Goal: Task Accomplishment & Management: Complete application form

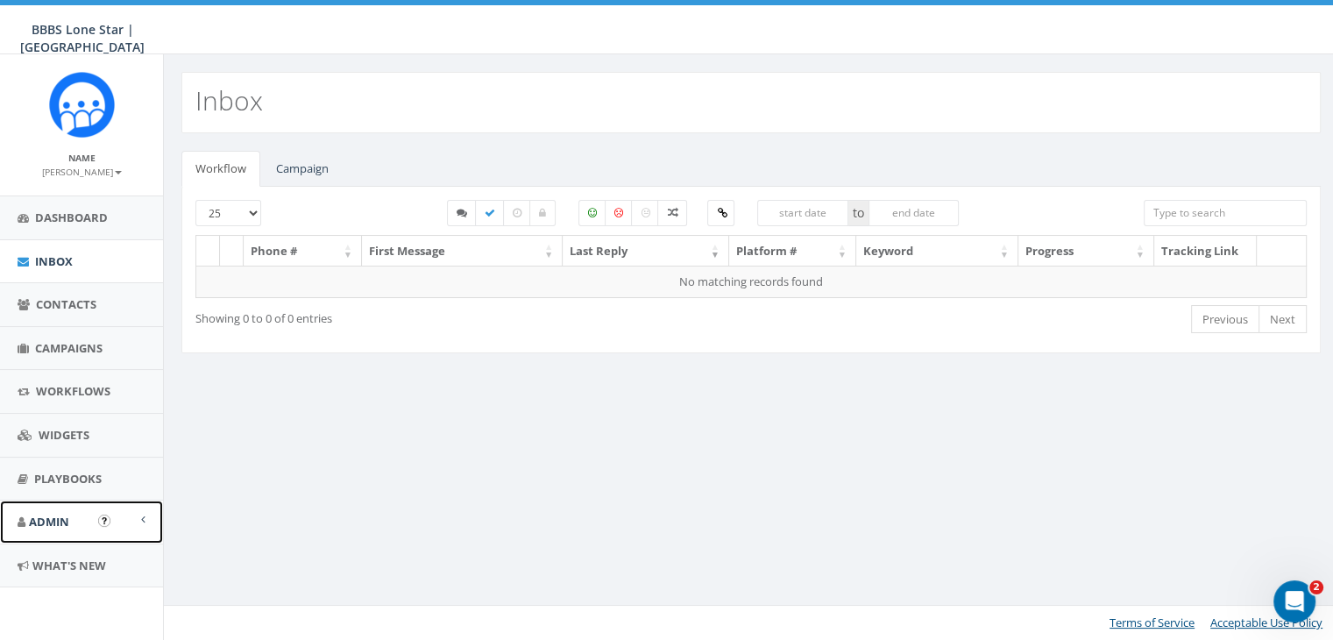
click at [141, 516] on span at bounding box center [143, 519] width 4 height 11
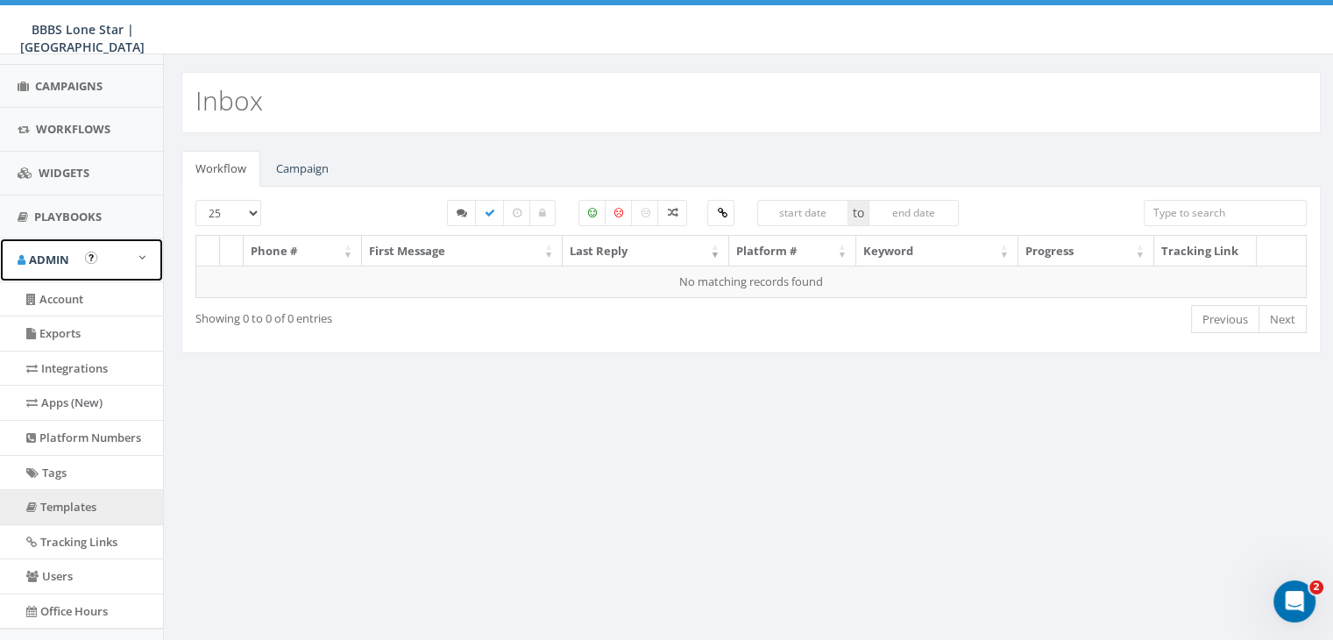
scroll to position [263, 0]
click at [76, 501] on link "Templates" at bounding box center [81, 506] width 163 height 34
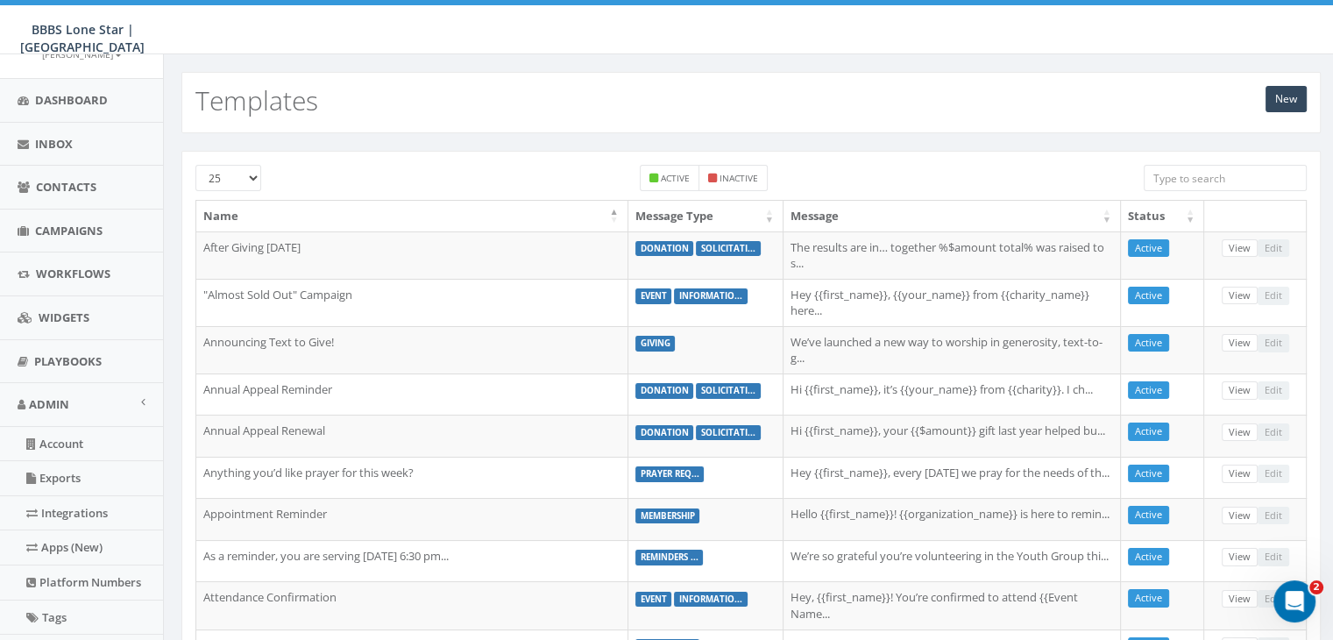
scroll to position [175, 0]
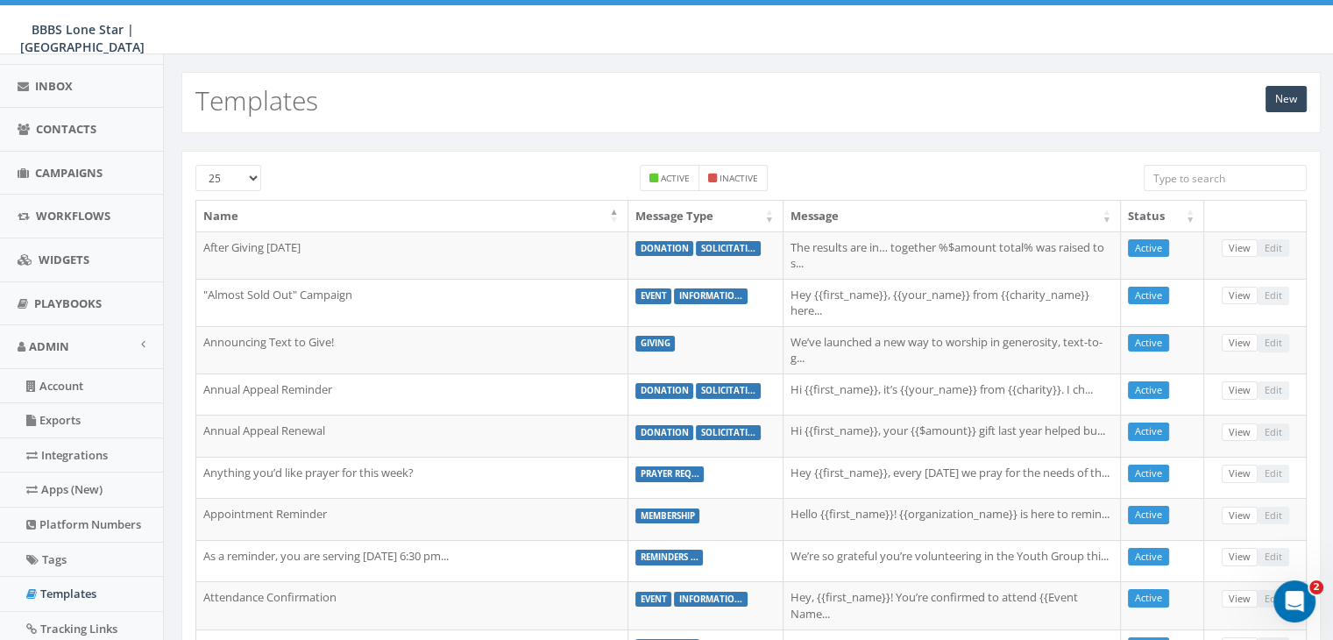
click at [1227, 174] on input "search" at bounding box center [1225, 178] width 163 height 26
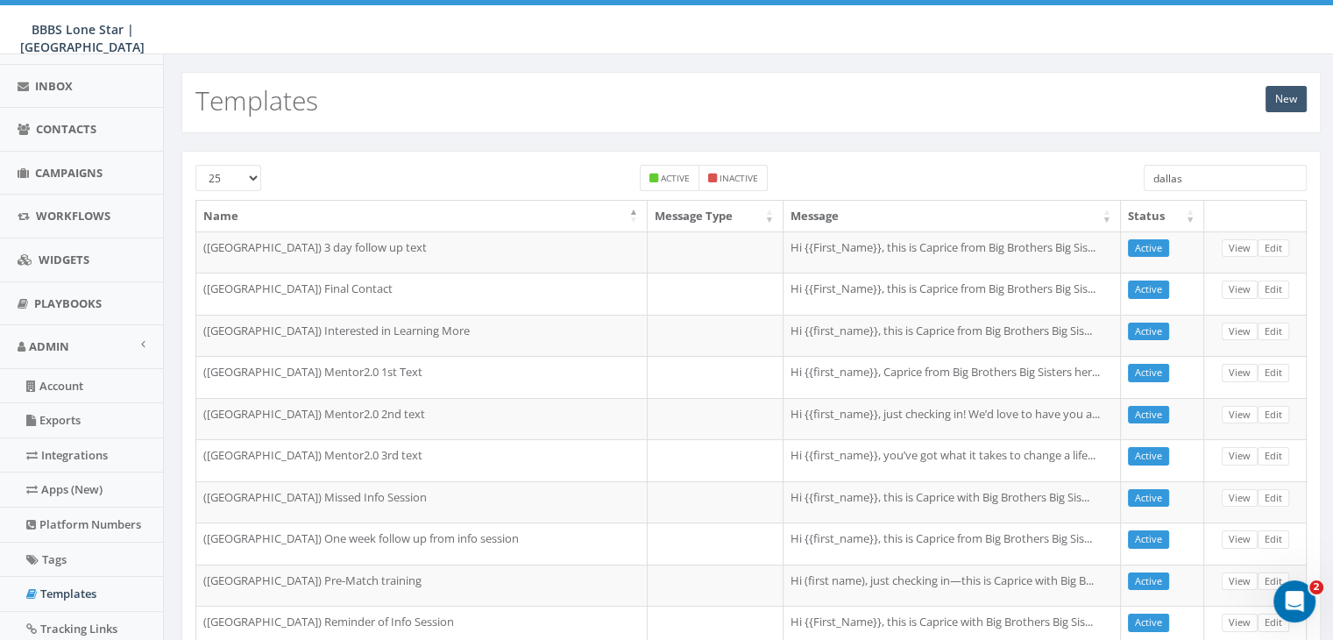
type input "dallas"
click at [1289, 88] on link "New" at bounding box center [1286, 99] width 41 height 26
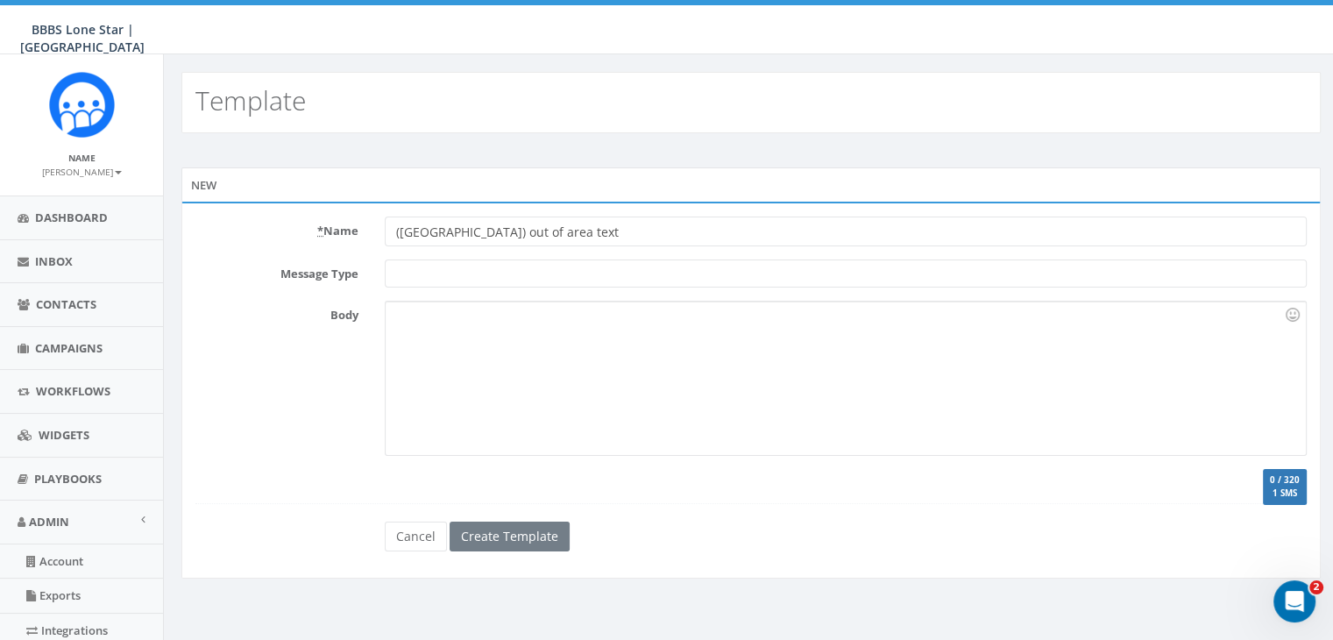
type input "([GEOGRAPHIC_DATA]) out of area text"
click at [414, 318] on div at bounding box center [846, 378] width 920 height 153
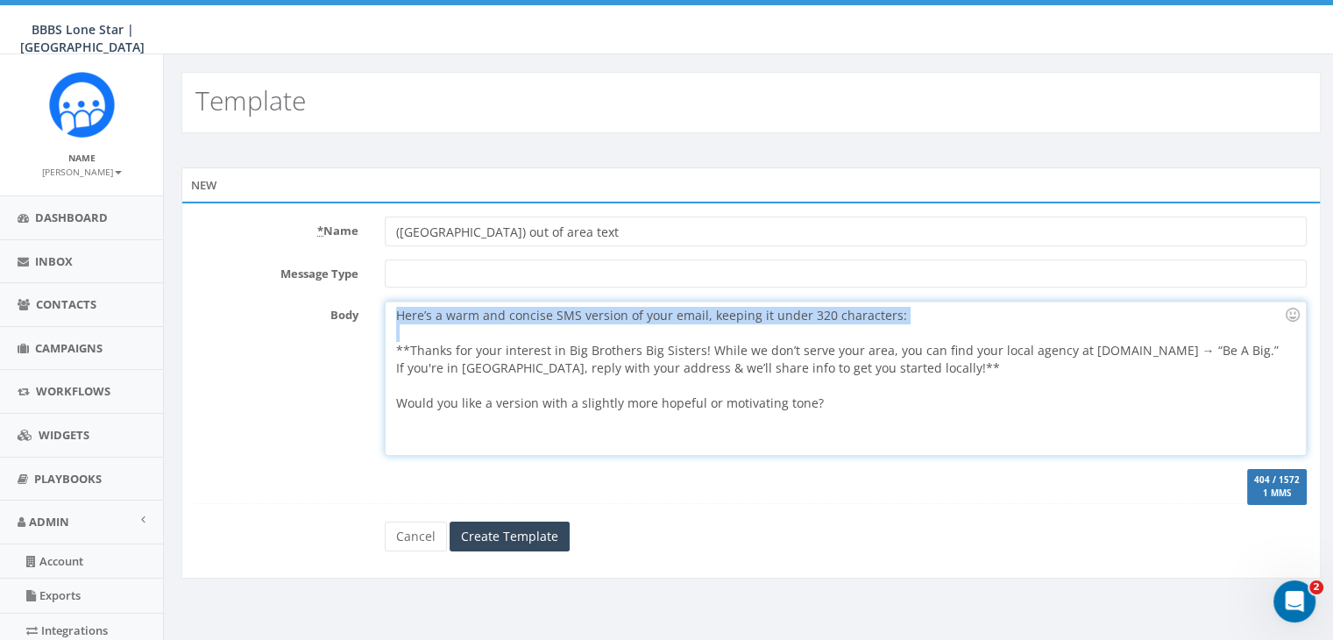
drag, startPoint x: 396, startPoint y: 312, endPoint x: 398, endPoint y: 331, distance: 19.4
click at [398, 331] on div "Here’s a warm and concise SMS version of your email, keeping it under 320 chara…" at bounding box center [846, 378] width 920 height 153
click at [399, 334] on div at bounding box center [840, 333] width 888 height 18
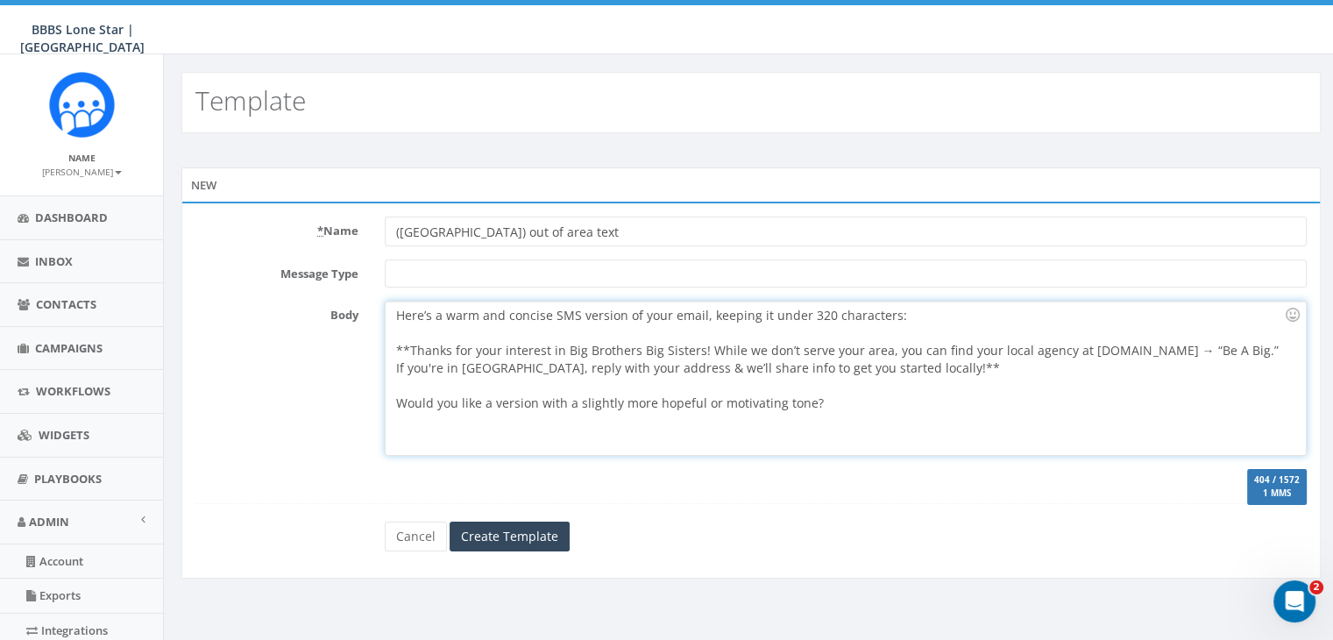
click at [399, 334] on div at bounding box center [840, 333] width 888 height 18
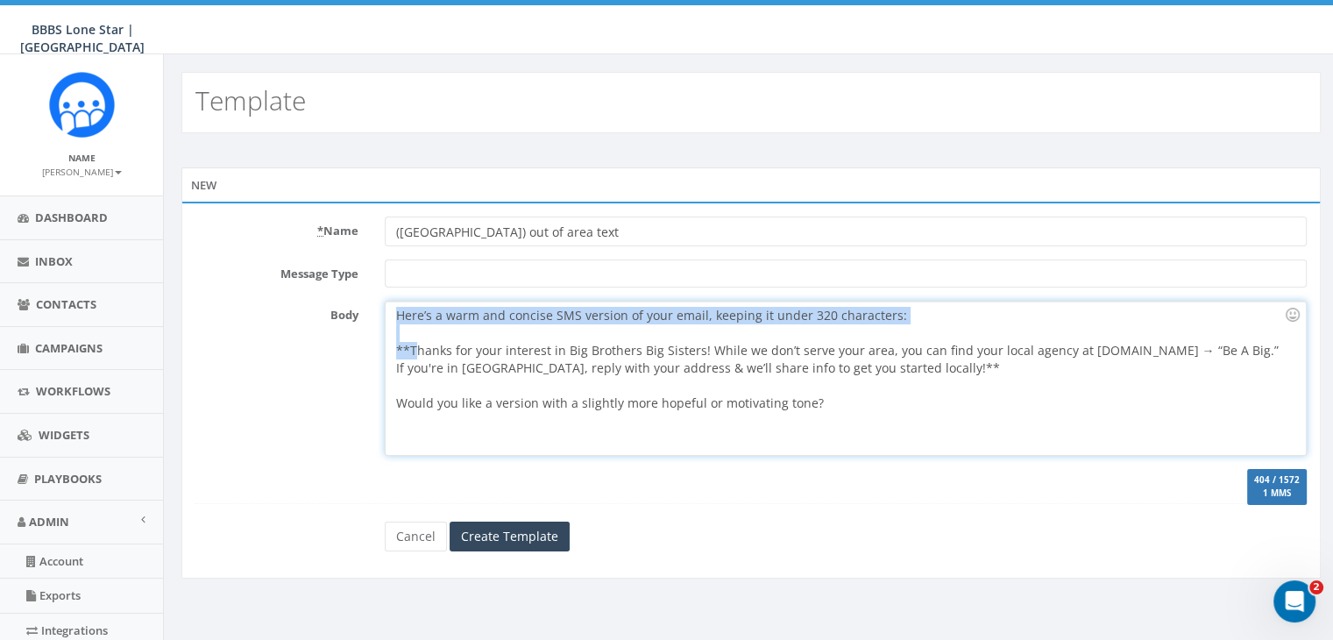
drag, startPoint x: 396, startPoint y: 311, endPoint x: 414, endPoint y: 352, distance: 44.0
click at [414, 352] on div "Here’s a warm and concise SMS version of your email, keeping it under 320 chara…" at bounding box center [846, 378] width 920 height 153
click at [416, 328] on div at bounding box center [840, 333] width 888 height 18
drag, startPoint x: 396, startPoint y: 313, endPoint x: 394, endPoint y: 353, distance: 40.4
click at [394, 353] on div "Here’s a warm and concise SMS version of your email, keeping it under 320 chara…" at bounding box center [846, 378] width 920 height 153
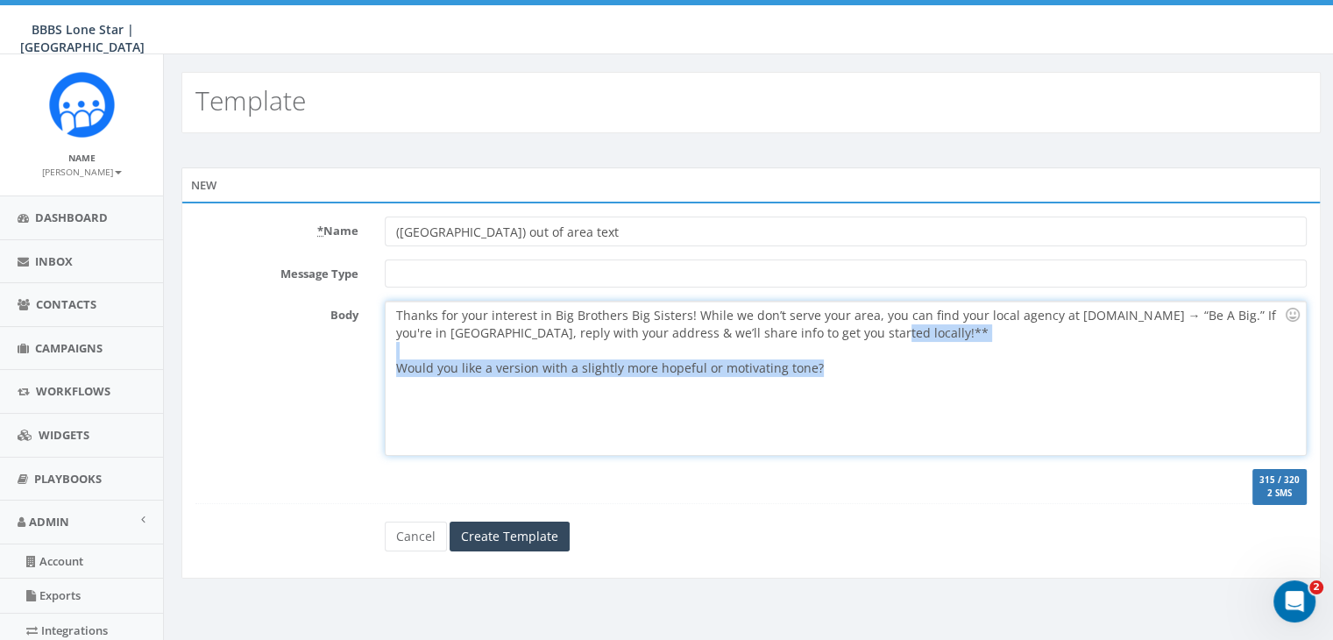
drag, startPoint x: 818, startPoint y: 331, endPoint x: 846, endPoint y: 396, distance: 70.7
click at [846, 396] on div "Thanks for your interest in Big Brothers Big Sisters! While we don’t serve your…" at bounding box center [846, 378] width 920 height 153
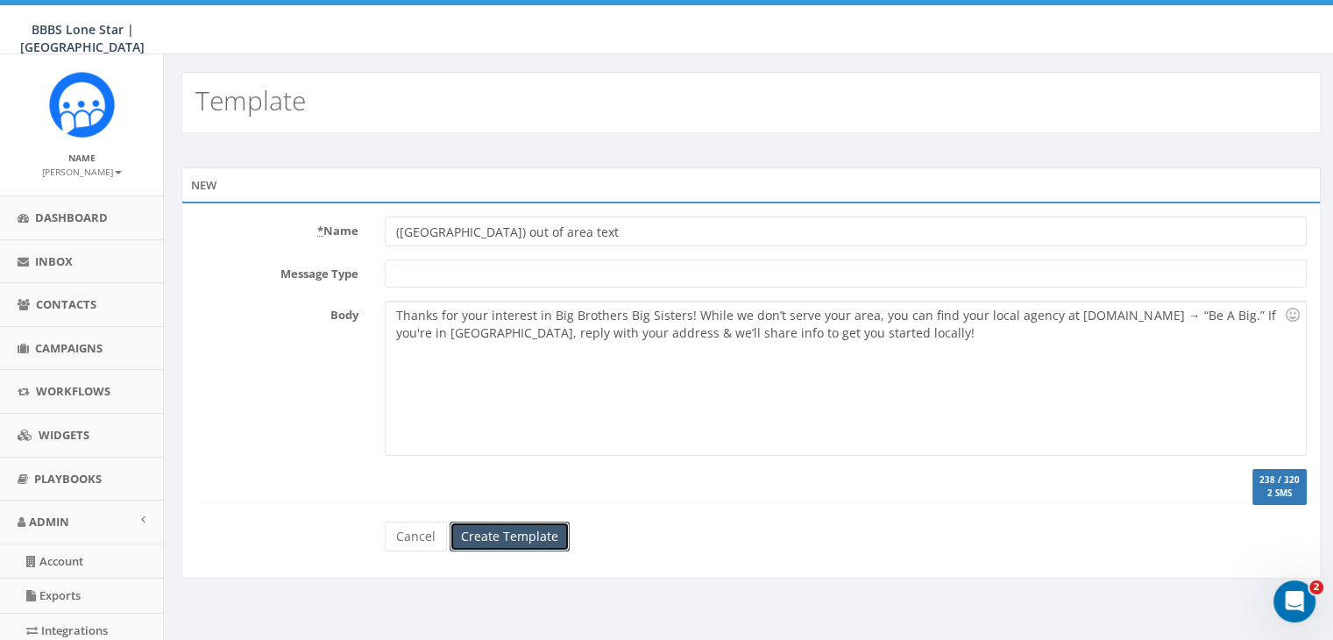
click at [530, 525] on input "Create Template" at bounding box center [510, 537] width 120 height 30
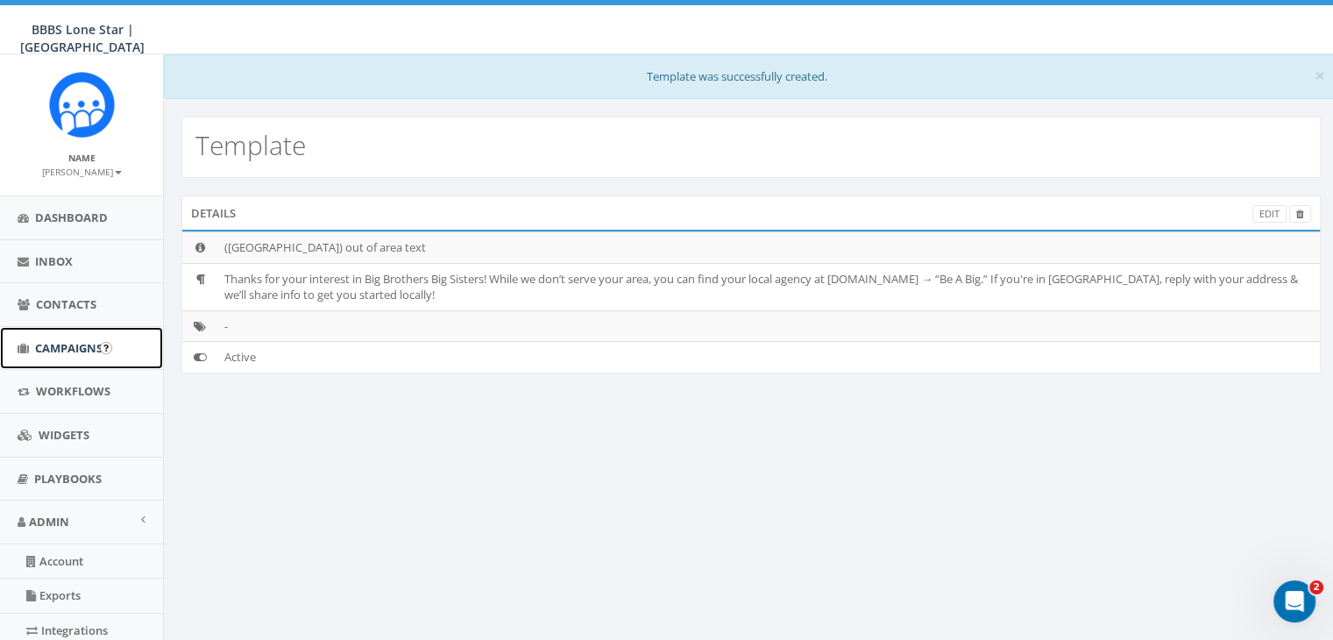
click at [68, 341] on span "Campaigns" at bounding box center [69, 348] width 68 height 16
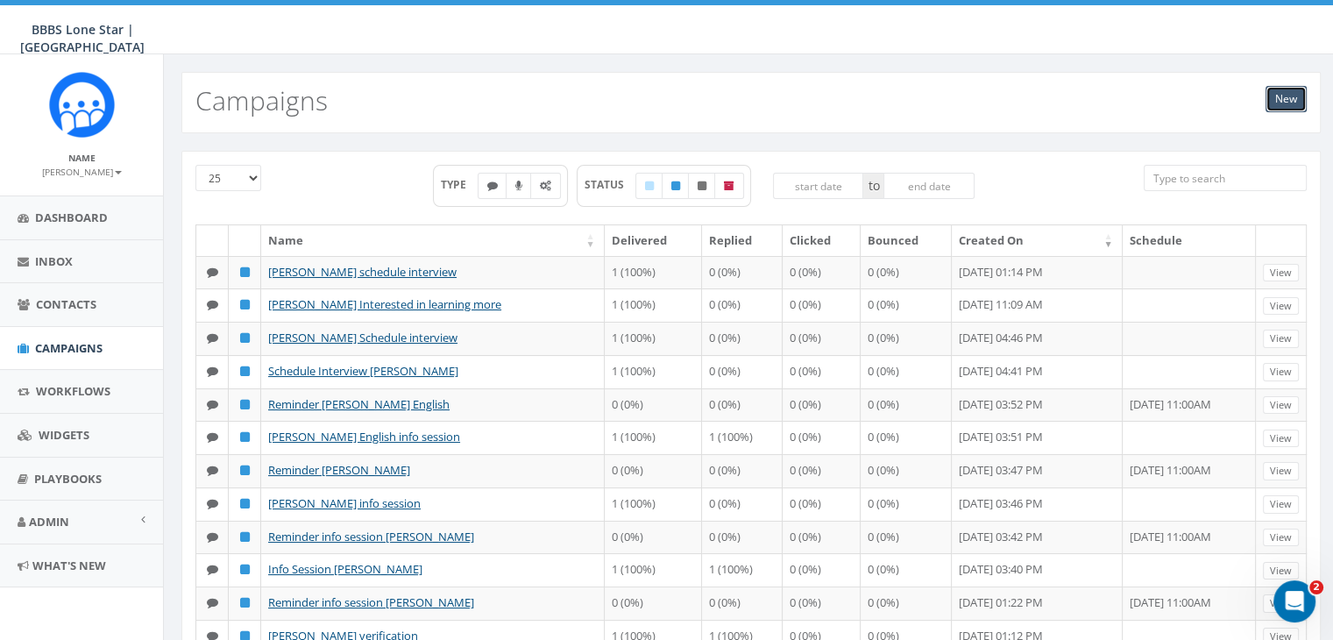
click at [1276, 93] on link "New" at bounding box center [1286, 99] width 41 height 26
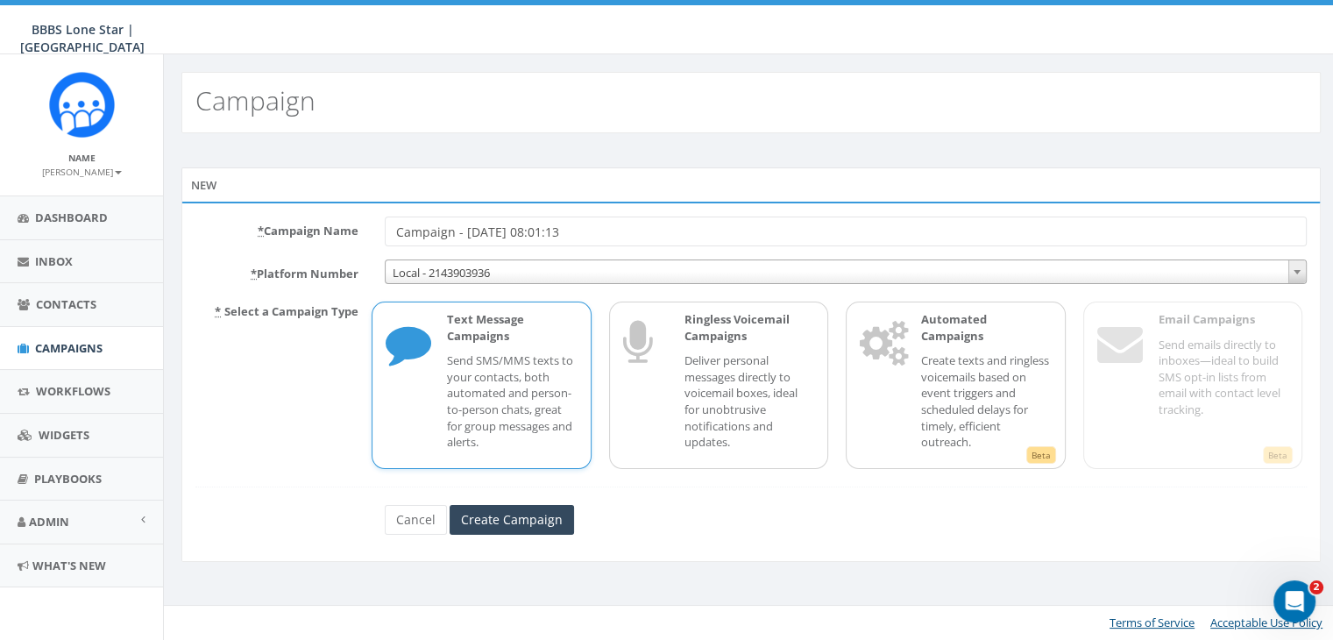
drag, startPoint x: 544, startPoint y: 230, endPoint x: 291, endPoint y: 215, distance: 252.9
click at [291, 217] on div "* Campaign Name Campaign - [DATE] 08:01:13" at bounding box center [751, 232] width 1138 height 30
click at [284, 113] on h2 "Campaign" at bounding box center [256, 100] width 120 height 29
drag, startPoint x: 591, startPoint y: 229, endPoint x: 260, endPoint y: 215, distance: 331.7
click at [260, 215] on div "* Campaign Name Campaign - 09/24/2025, 08:01:13 * Platform Number Local - 21439…" at bounding box center [751, 382] width 1140 height 360
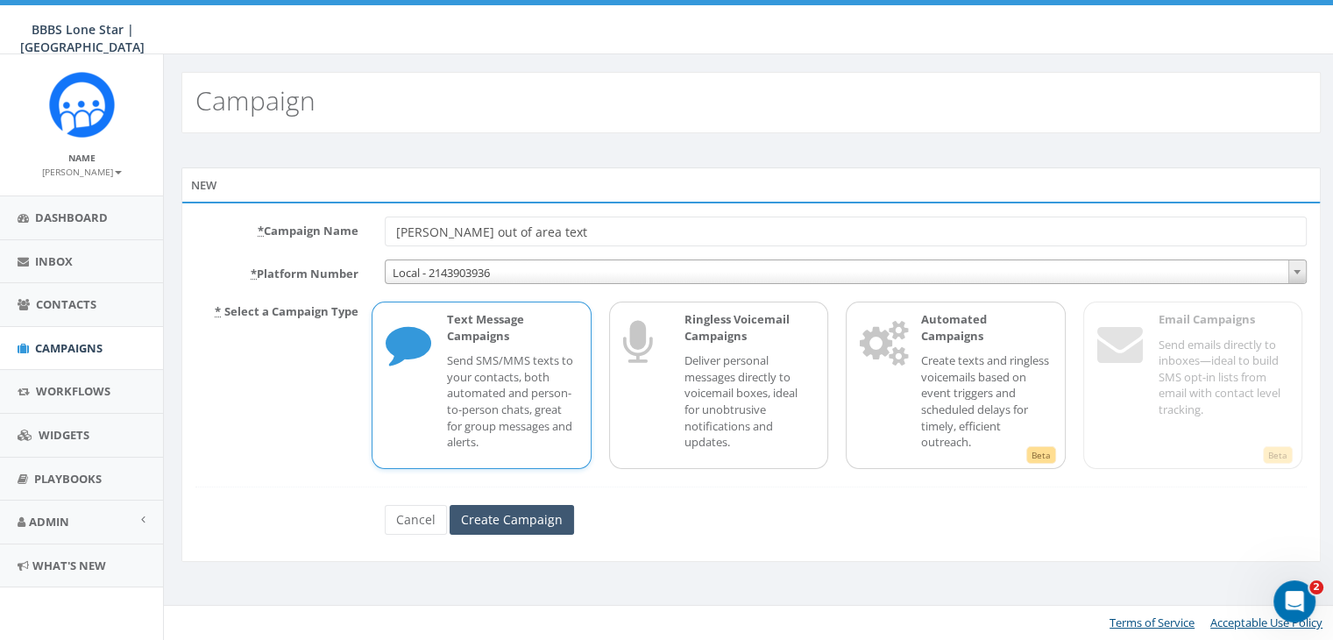
type input "[PERSON_NAME] out of area text"
click at [501, 521] on input "Create Campaign" at bounding box center [512, 520] width 124 height 30
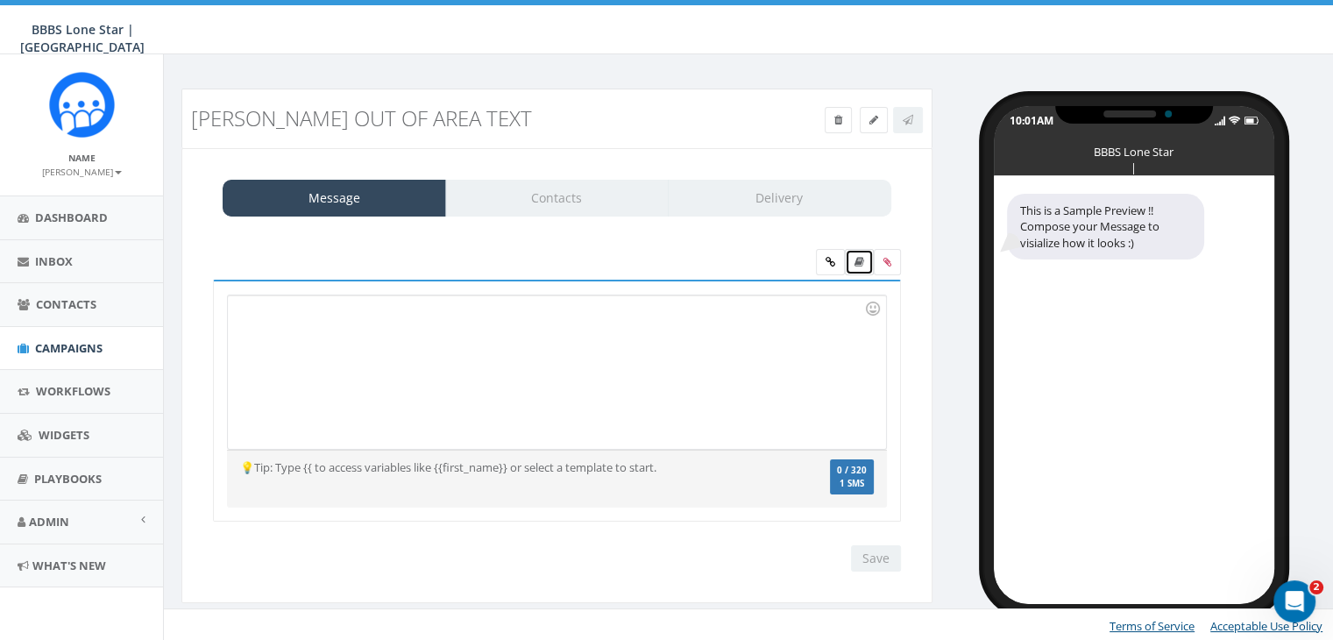
click at [861, 260] on icon at bounding box center [860, 262] width 10 height 11
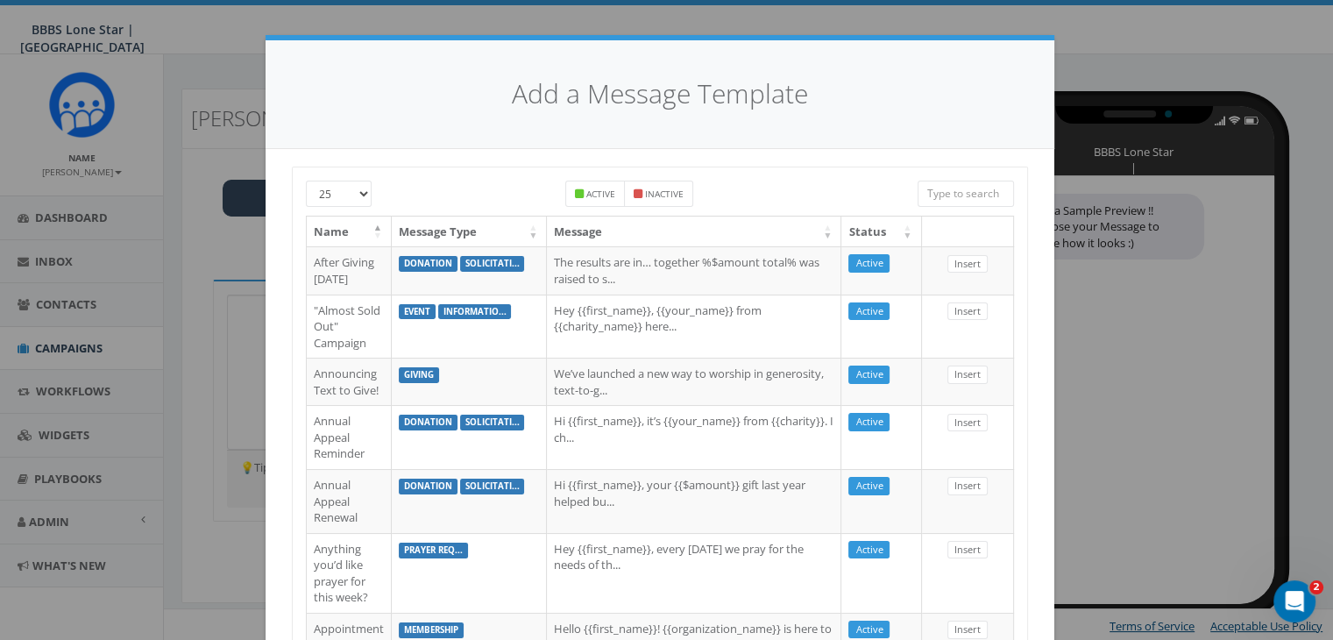
click at [953, 188] on input "search" at bounding box center [966, 194] width 96 height 26
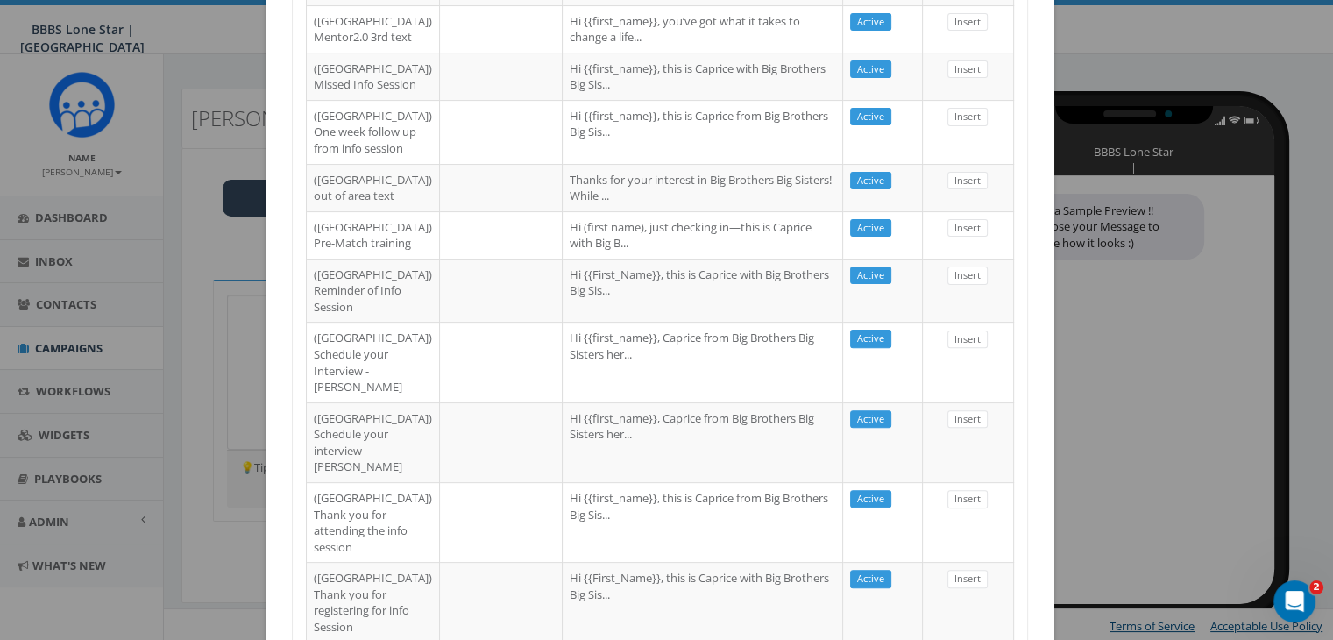
scroll to position [526, 0]
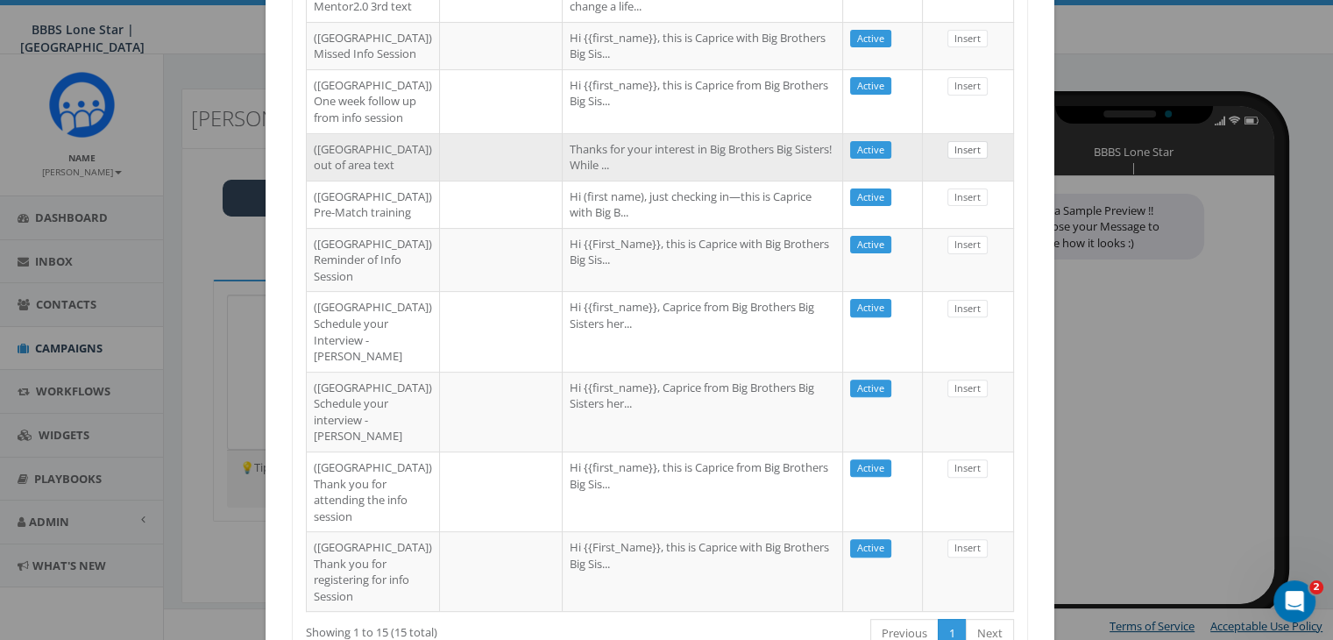
type input "dallas"
click at [952, 160] on link "Insert" at bounding box center [968, 150] width 40 height 18
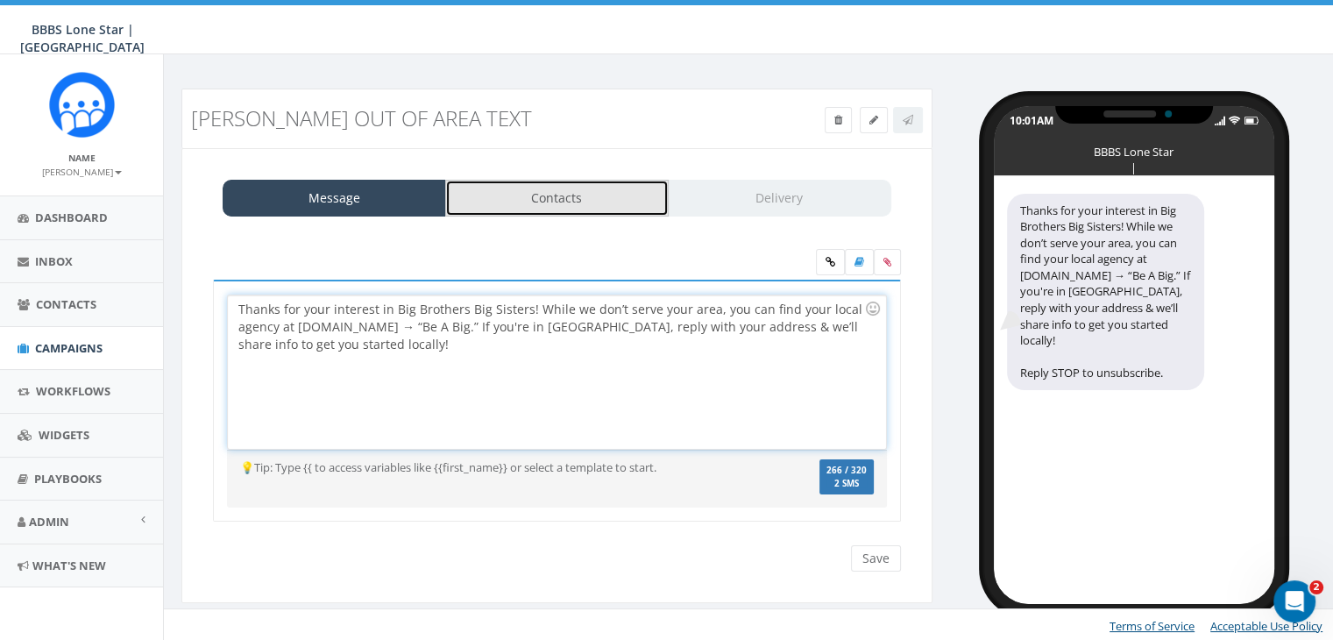
click at [592, 195] on link "Contacts" at bounding box center [557, 198] width 224 height 37
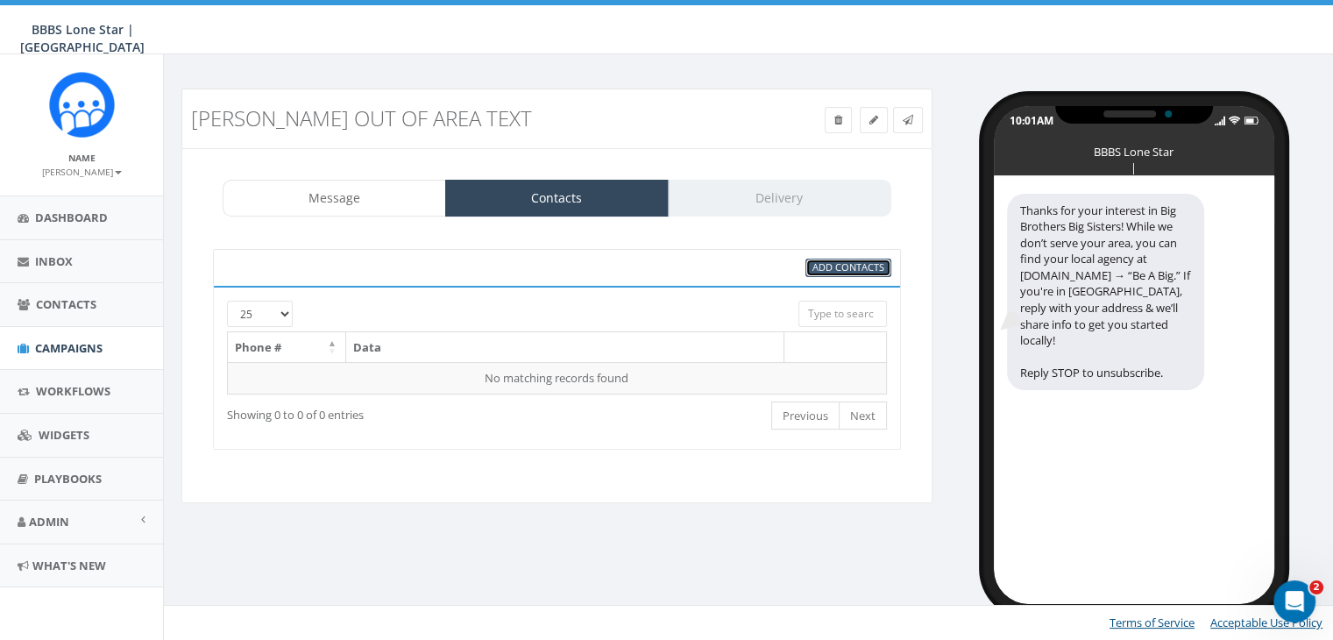
click at [864, 264] on span "Add Contacts" at bounding box center [849, 266] width 72 height 13
select select
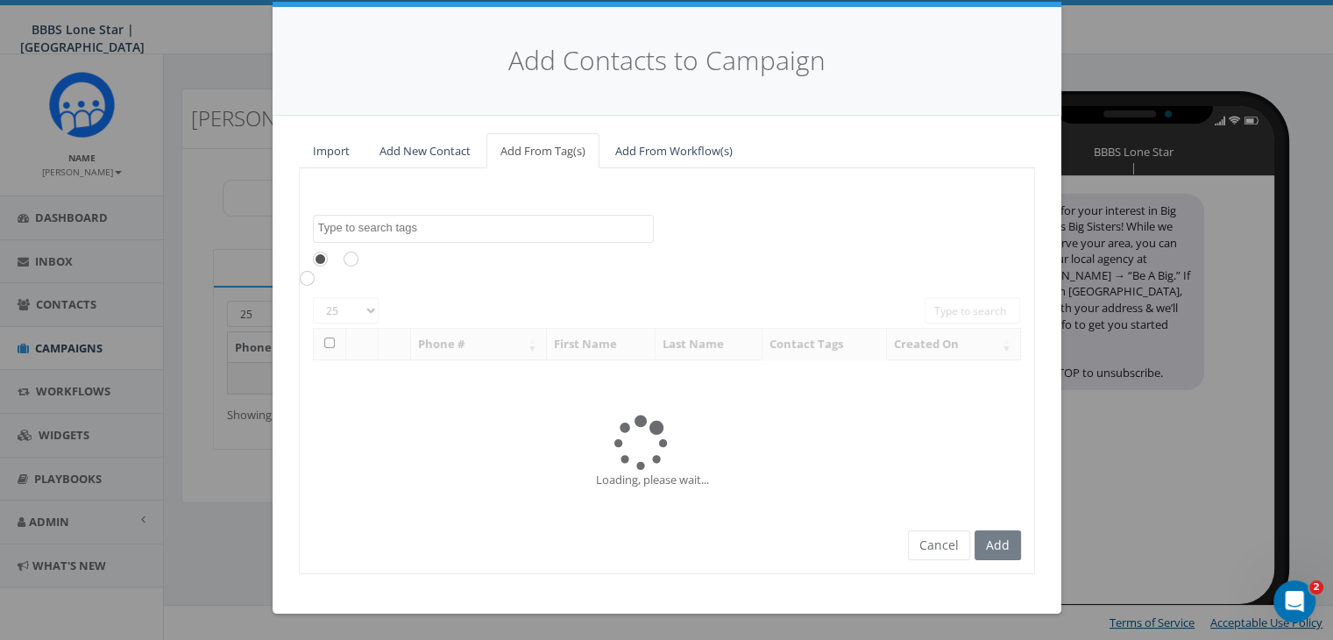
scroll to position [0, 0]
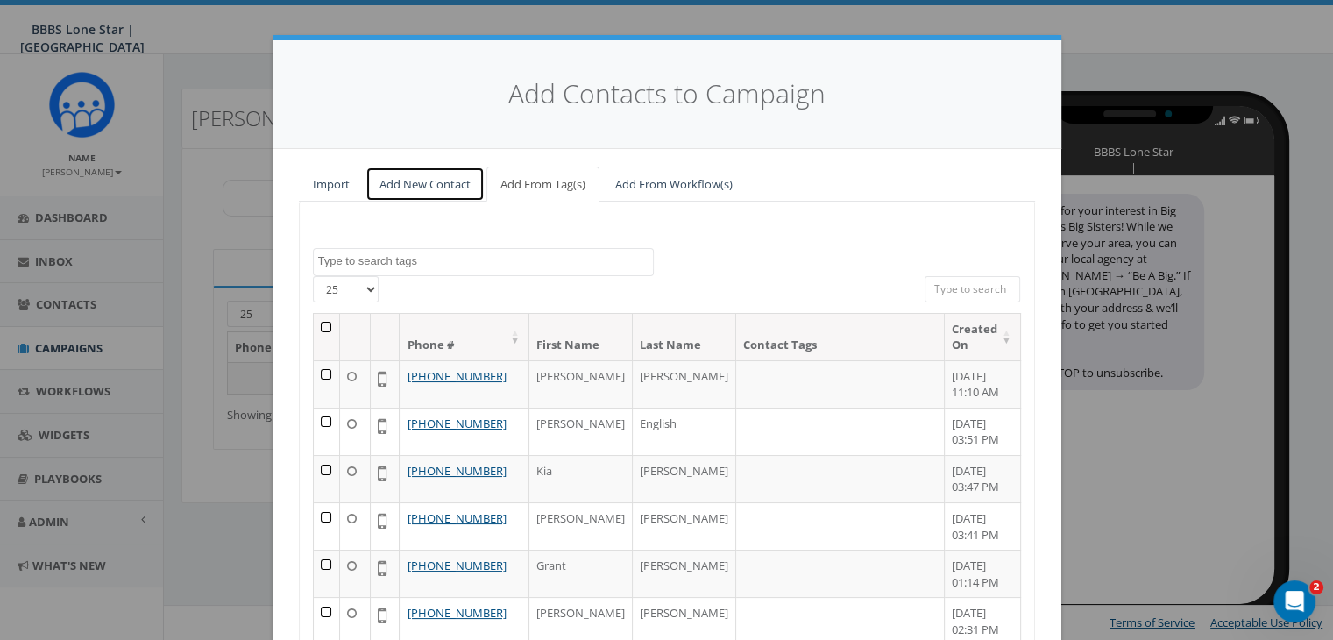
click at [444, 186] on link "Add New Contact" at bounding box center [425, 185] width 119 height 36
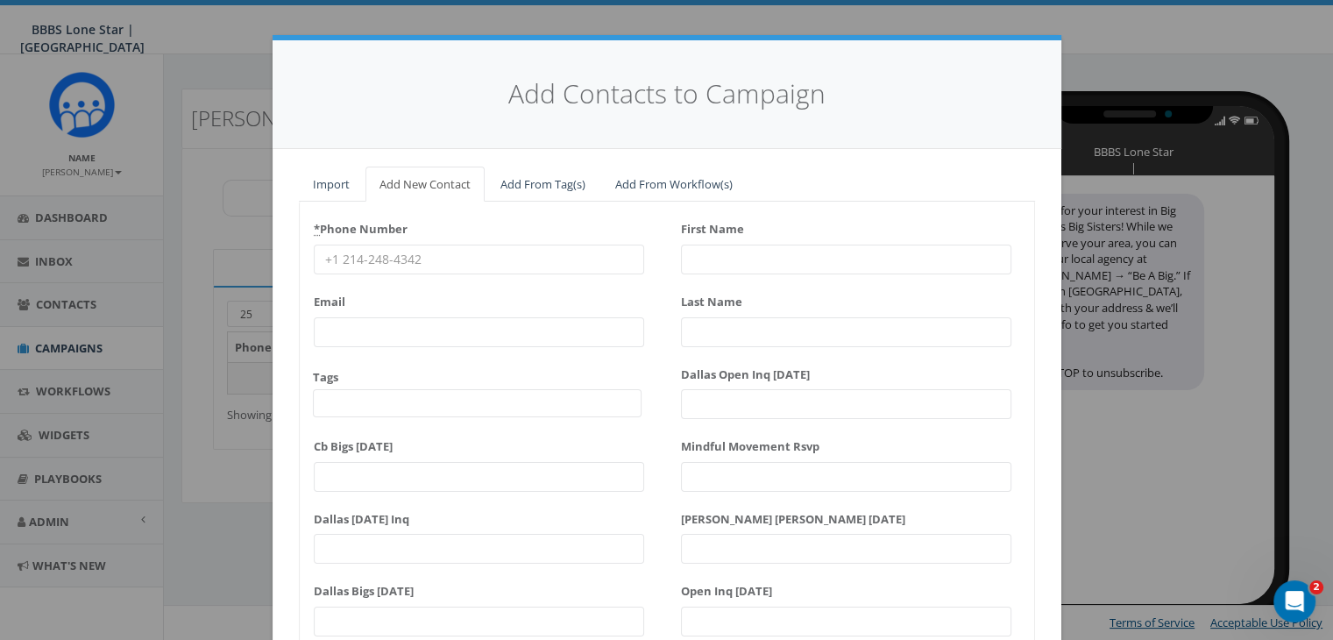
click at [326, 257] on input "* Phone Number" at bounding box center [479, 260] width 331 height 30
paste input "404-702-8092"
type input "404-702-8092"
click at [691, 255] on input "First Name" at bounding box center [846, 260] width 331 height 30
type input "[PERSON_NAME]"
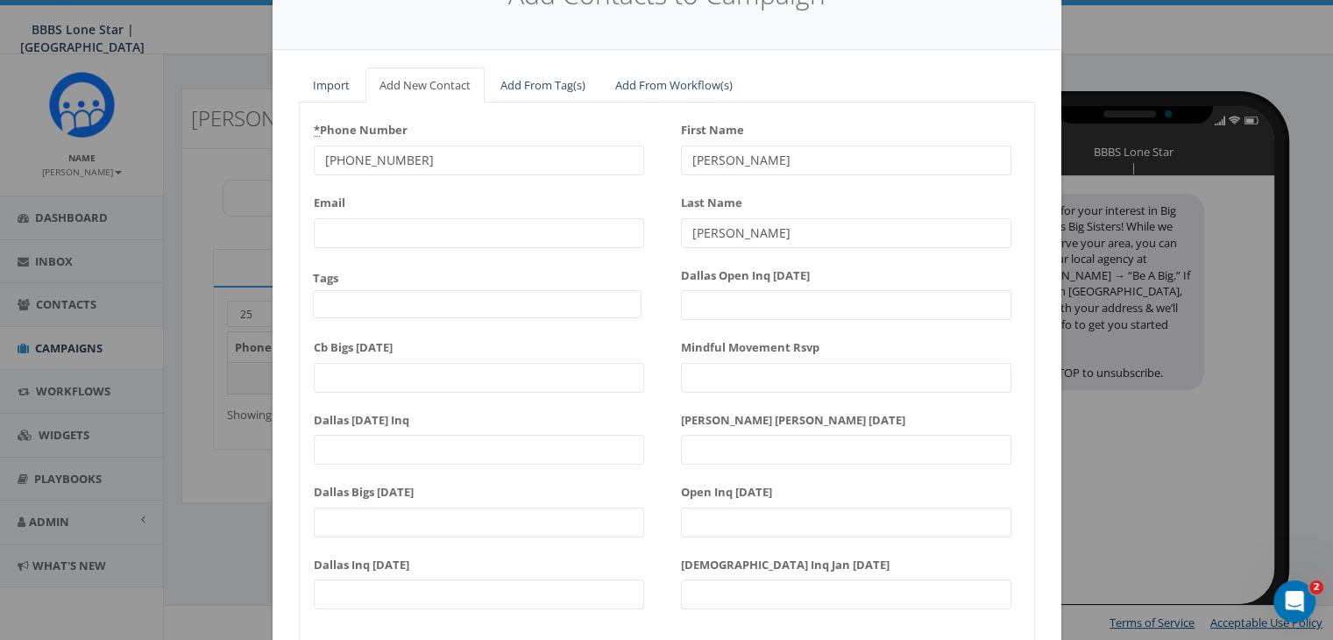
scroll to position [223, 0]
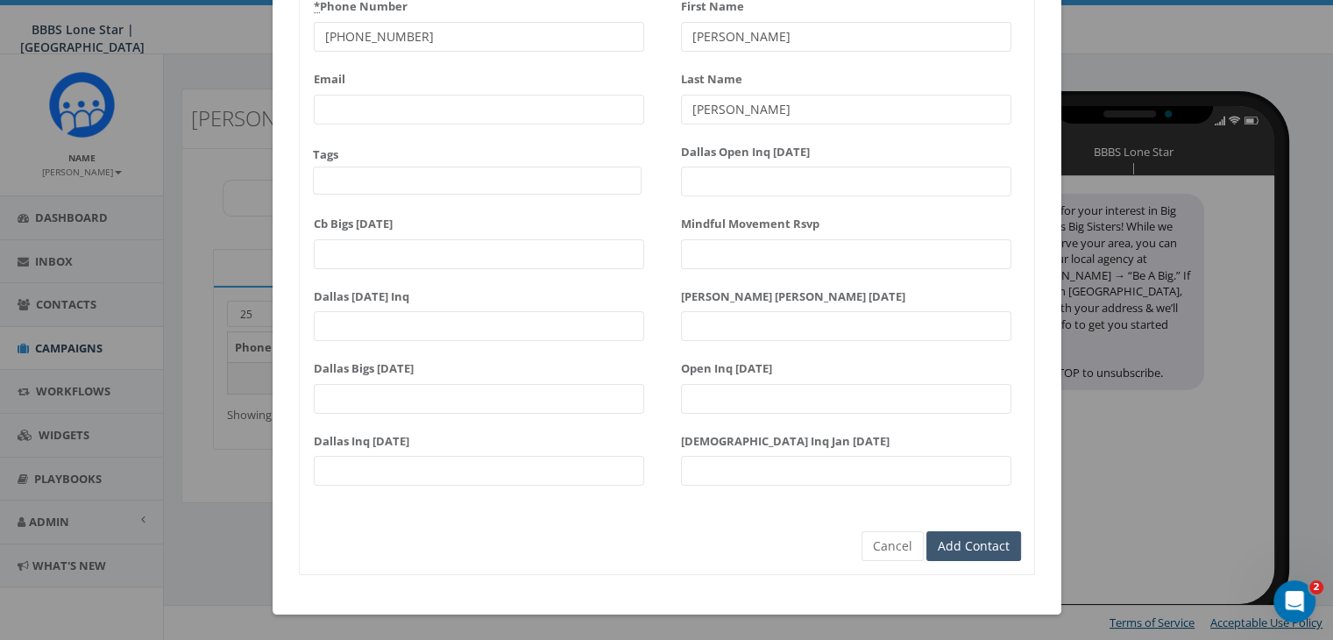
type input "[PERSON_NAME]"
click at [954, 541] on input "Add Contact" at bounding box center [974, 546] width 95 height 30
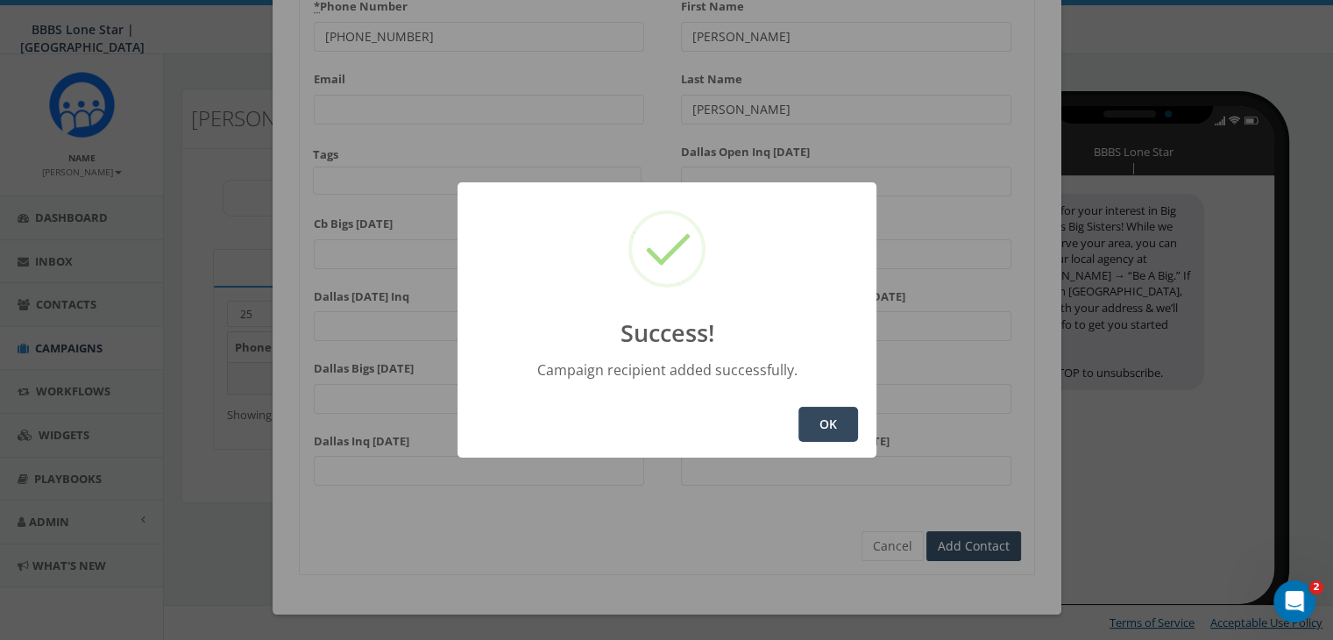
click at [835, 438] on button "OK" at bounding box center [829, 424] width 60 height 35
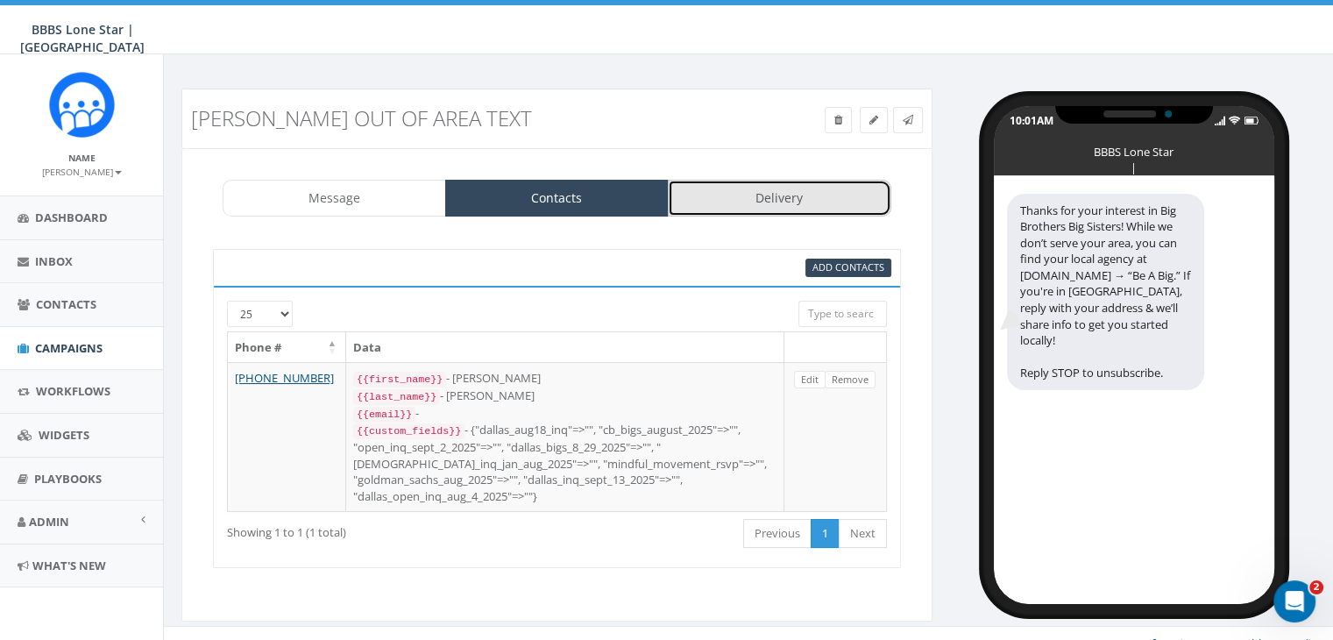
click at [792, 198] on link "Delivery" at bounding box center [780, 198] width 224 height 37
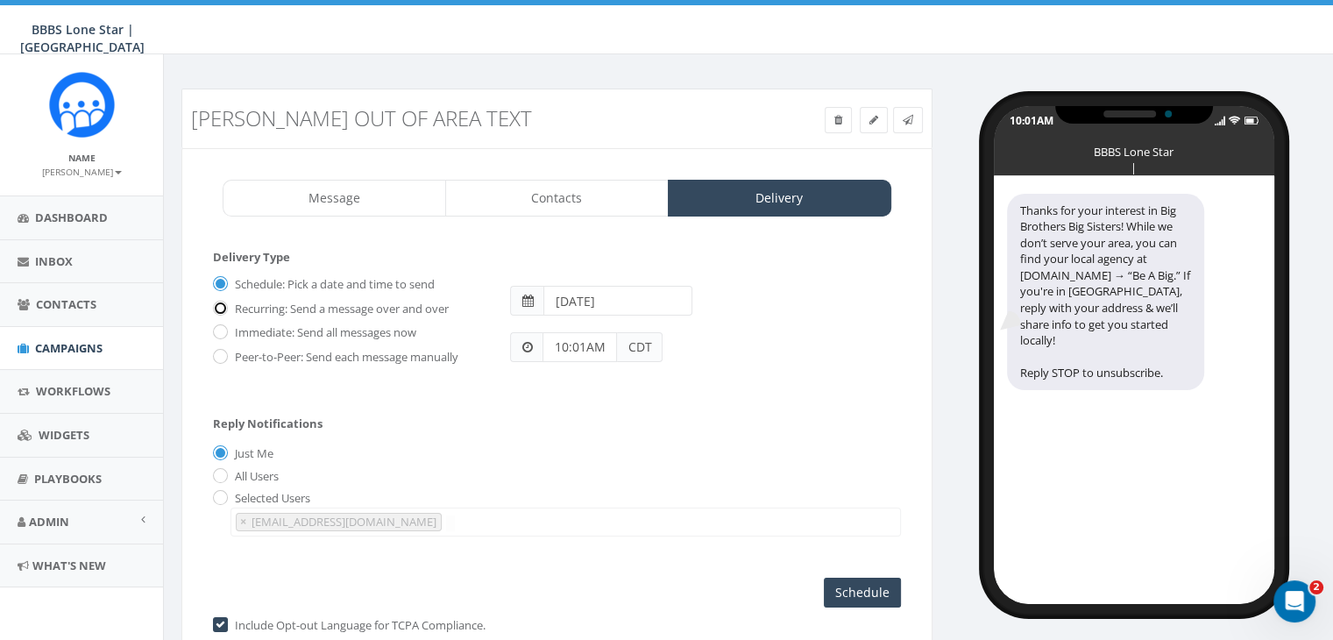
click at [220, 306] on input "Recurring: Send a message over and over" at bounding box center [218, 308] width 11 height 11
radio input "true"
click at [223, 333] on input "Immediate: Send all messages now" at bounding box center [218, 333] width 11 height 11
radio input "true"
click at [852, 580] on input "Send Now" at bounding box center [860, 593] width 82 height 30
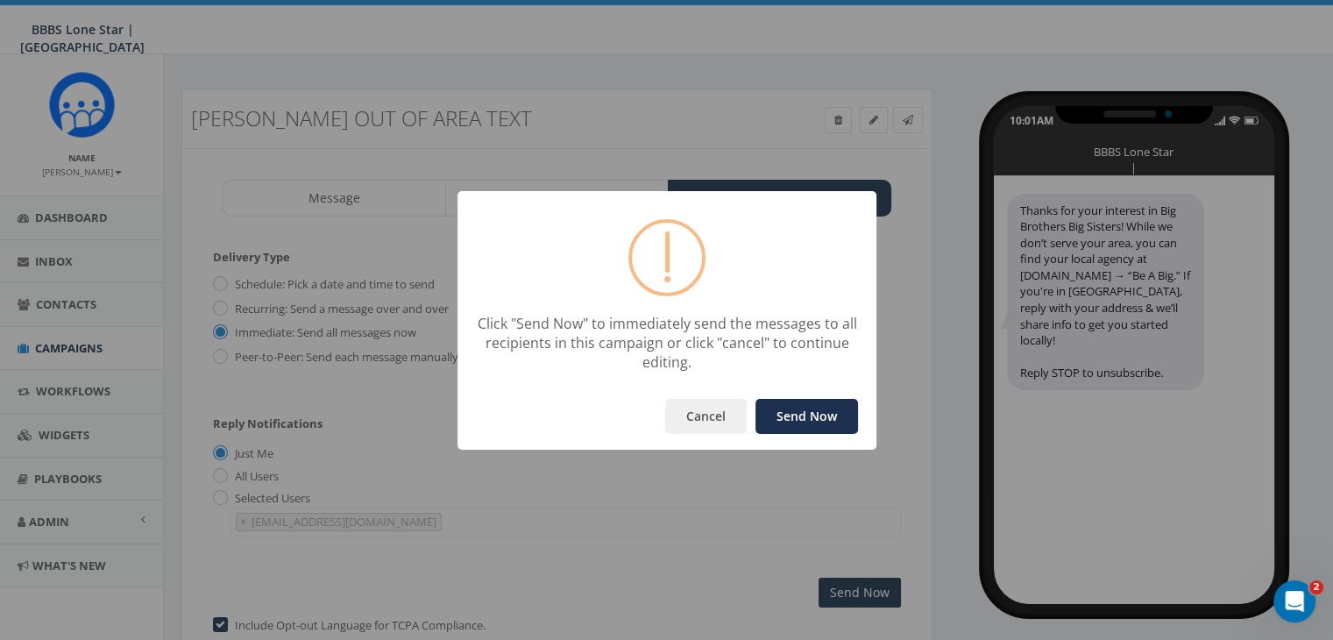
click at [813, 410] on button "Send Now" at bounding box center [807, 416] width 103 height 35
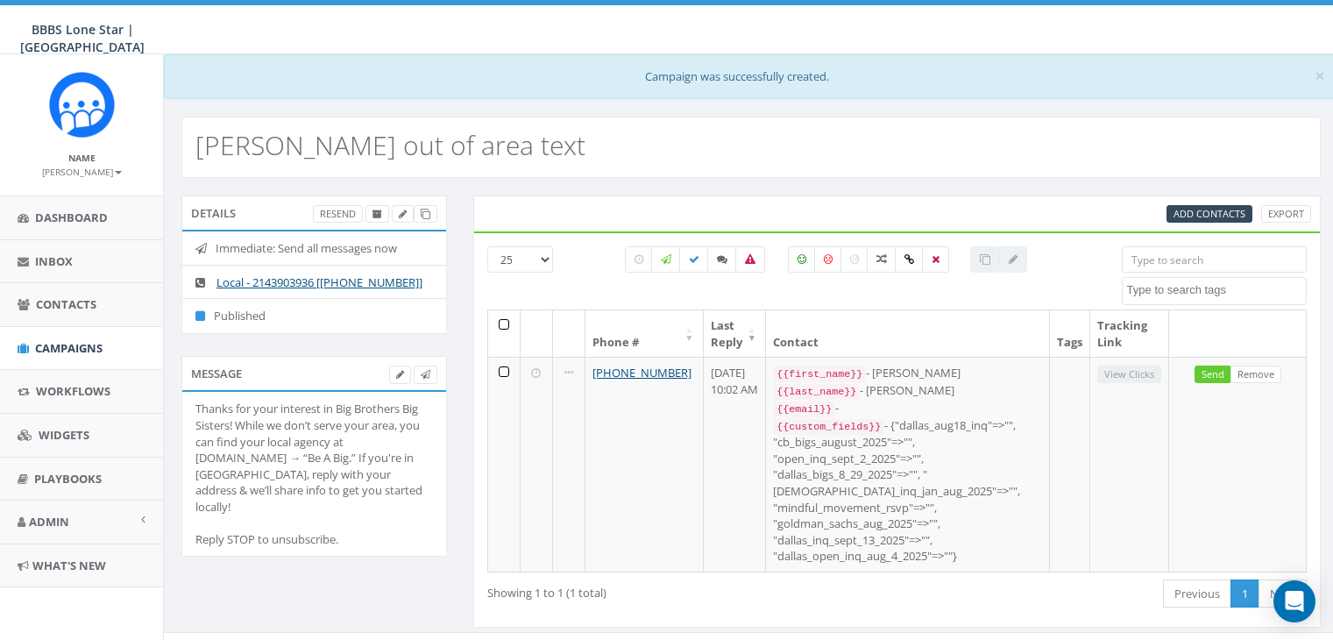
select select
click at [56, 268] on link "Inbox" at bounding box center [81, 261] width 163 height 43
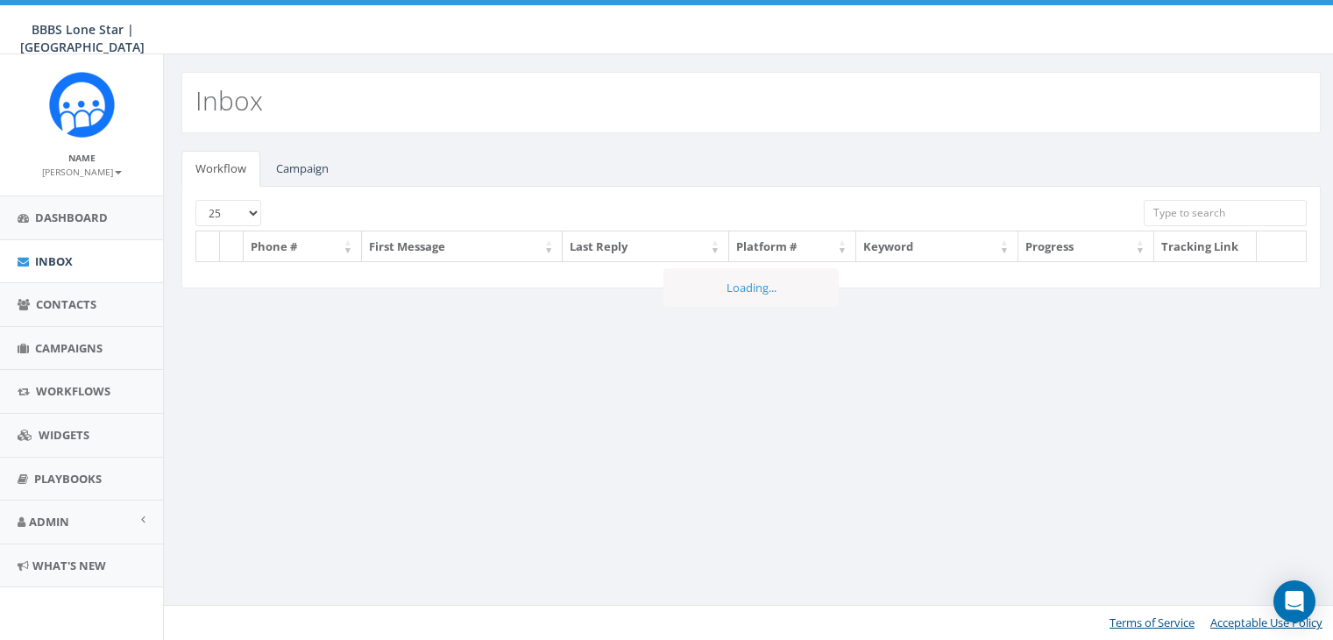
select select
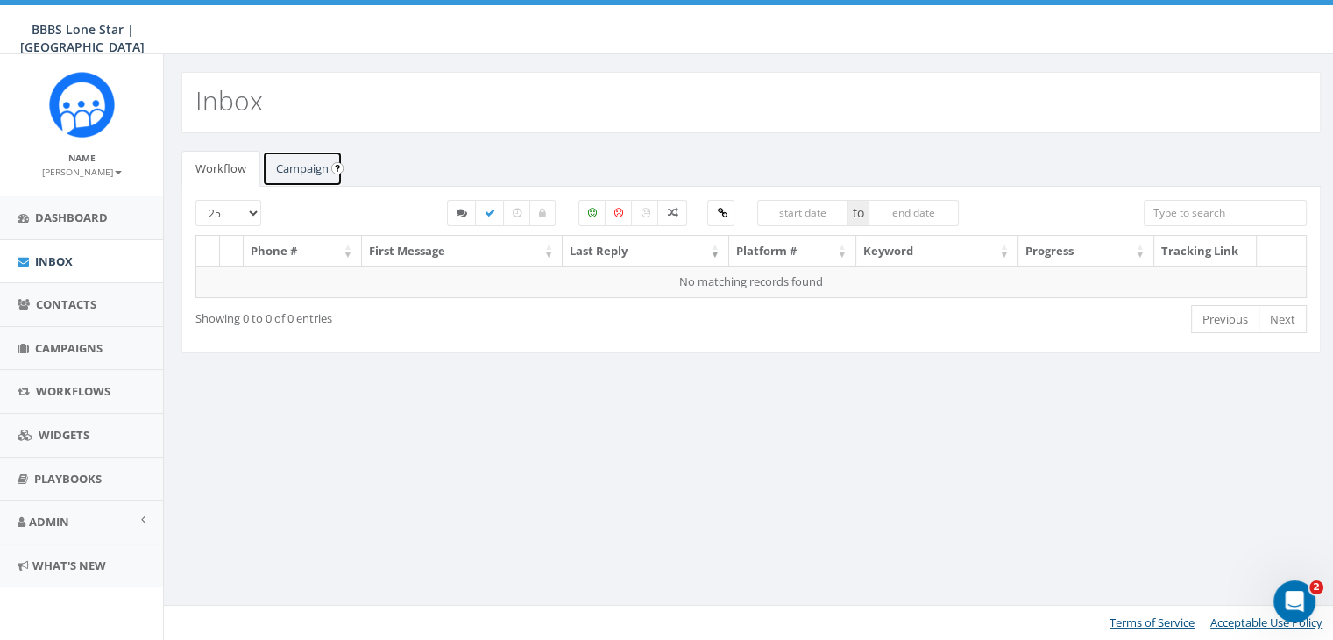
click at [305, 168] on link "Campaign" at bounding box center [302, 169] width 81 height 36
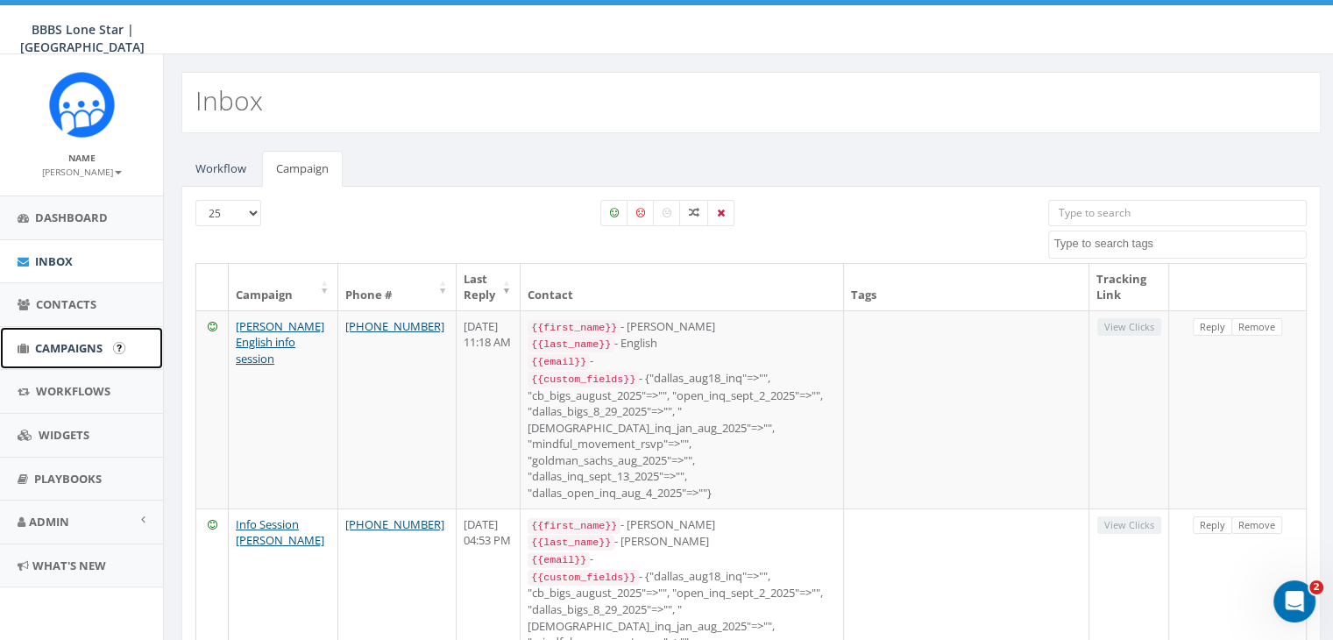
click at [77, 345] on span "Campaigns" at bounding box center [69, 348] width 68 height 16
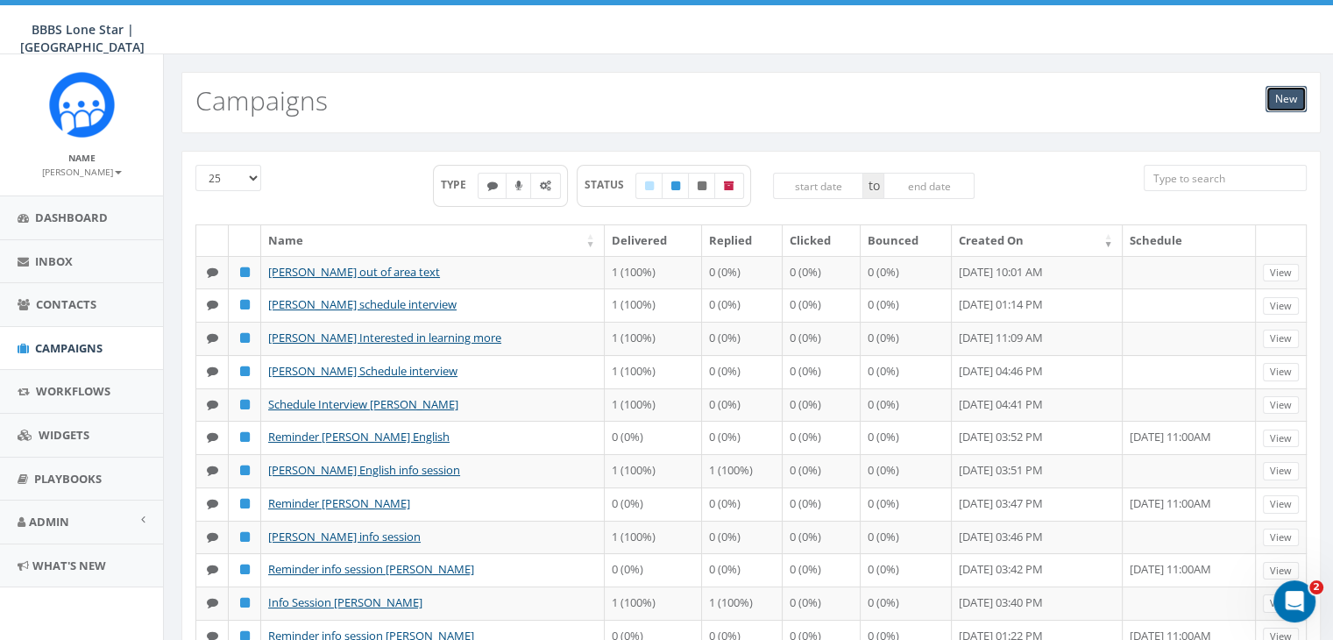
click at [1284, 95] on link "New" at bounding box center [1286, 99] width 41 height 26
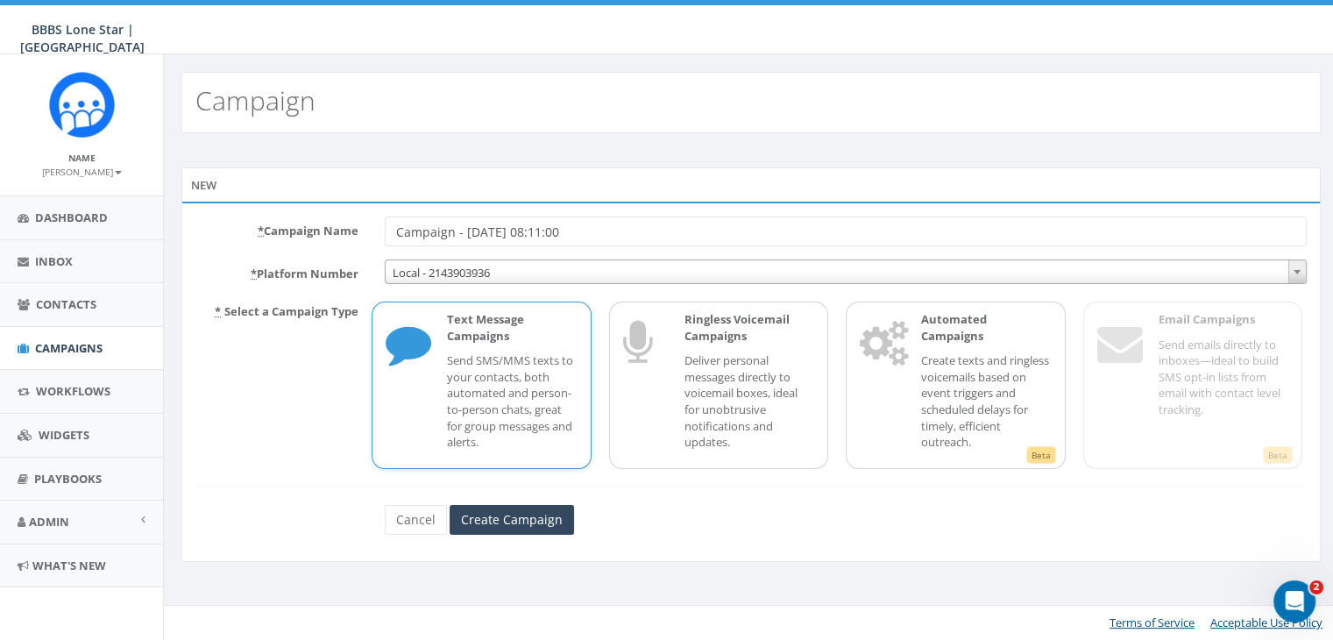
drag, startPoint x: 608, startPoint y: 227, endPoint x: 361, endPoint y: 224, distance: 246.4
click at [361, 224] on div "* Campaign Name Campaign - [DATE] 08:11:00" at bounding box center [751, 232] width 1138 height 30
type input "[PERSON_NAME] 1st text"
click at [440, 376] on div "Text Message Campaigns Send SMS/MMS texts to your contacts, both automated and …" at bounding box center [503, 385] width 147 height 148
click at [537, 523] on input "Create Campaign" at bounding box center [512, 520] width 124 height 30
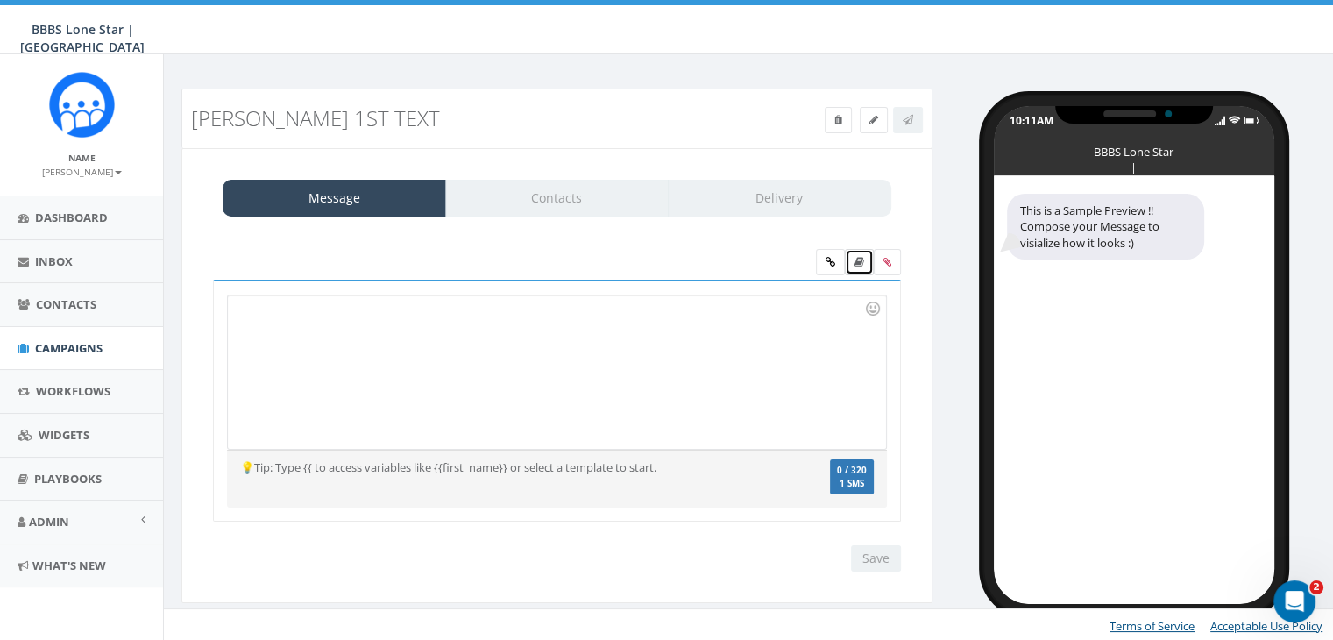
click at [861, 261] on icon at bounding box center [860, 262] width 10 height 11
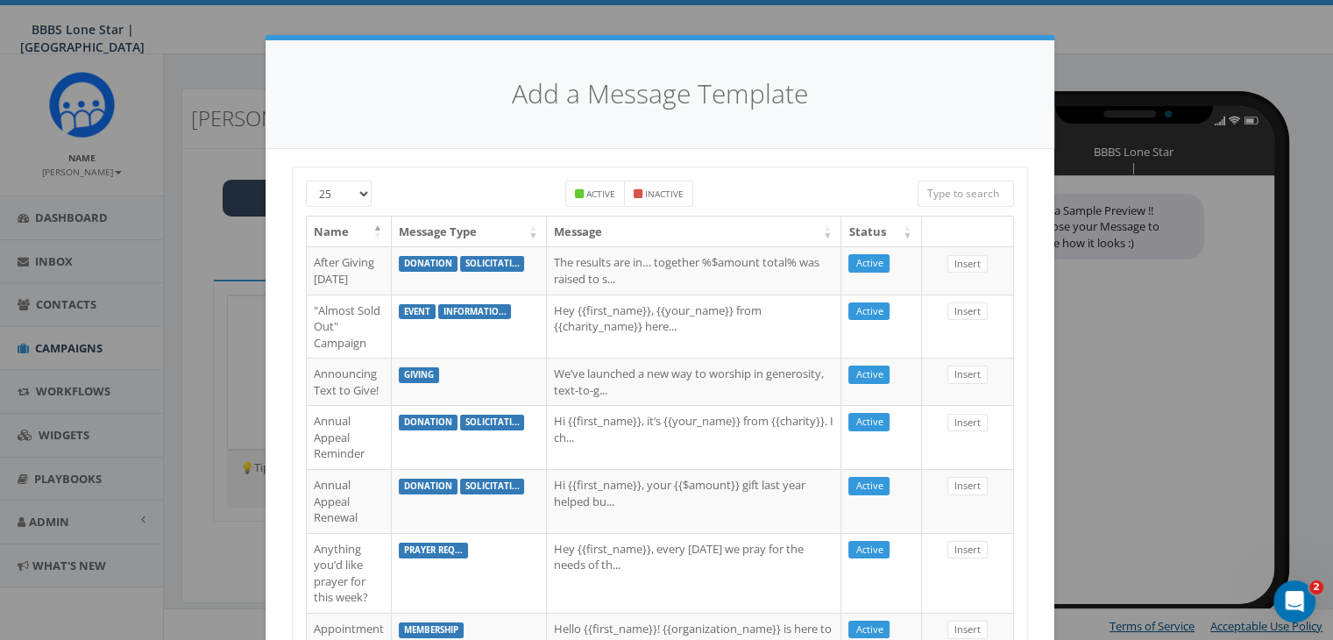
click at [928, 183] on input "search" at bounding box center [966, 194] width 96 height 26
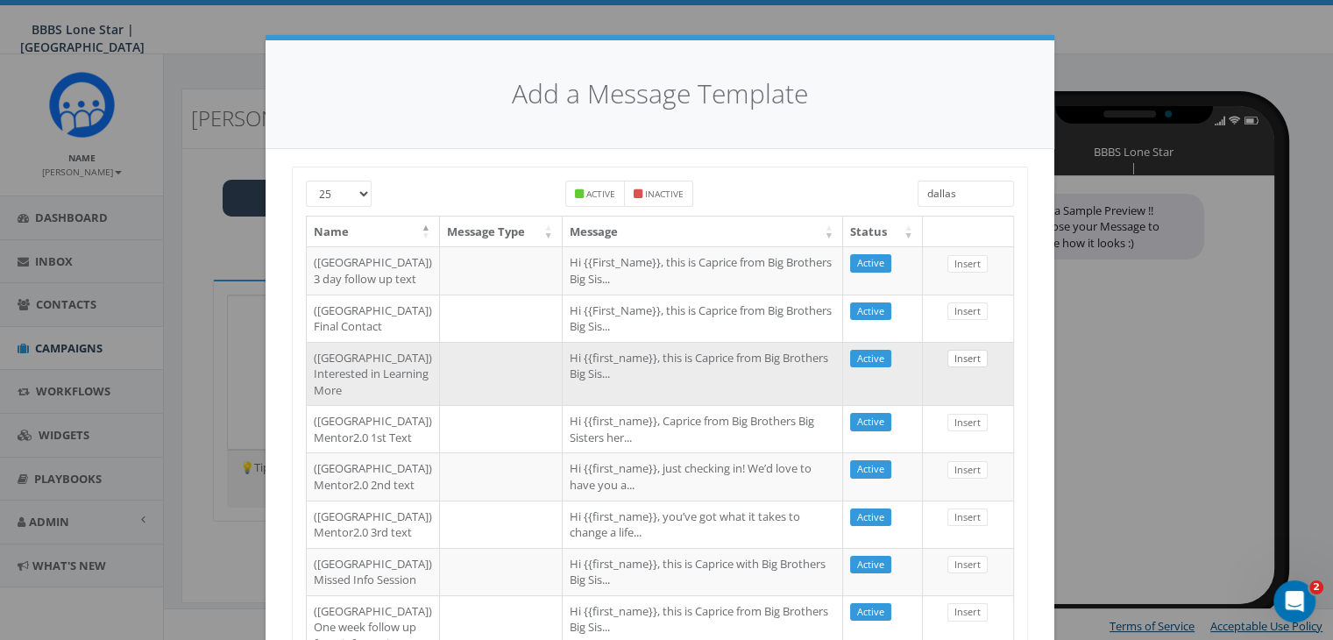
type input "dallas"
click at [968, 368] on link "Insert" at bounding box center [968, 359] width 40 height 18
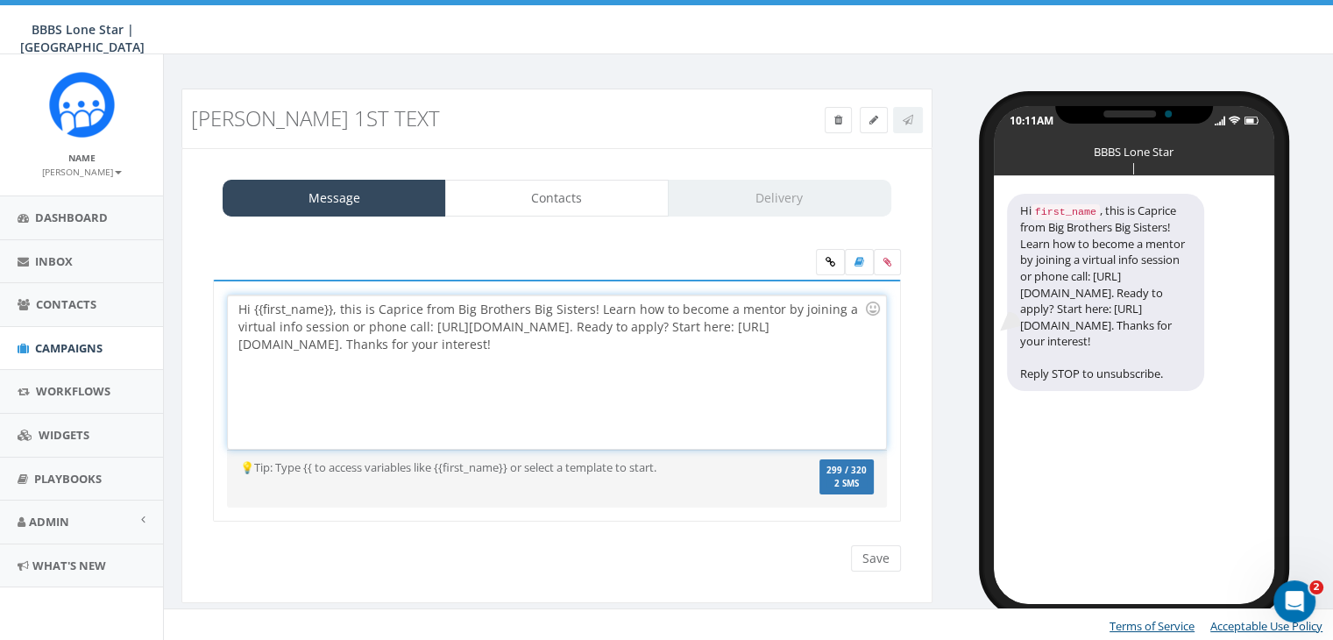
click at [332, 304] on div "Hi {{first_name}}, this is Caprice from Big Brothers Big Sisters! Learn how to …" at bounding box center [557, 371] width 658 height 153
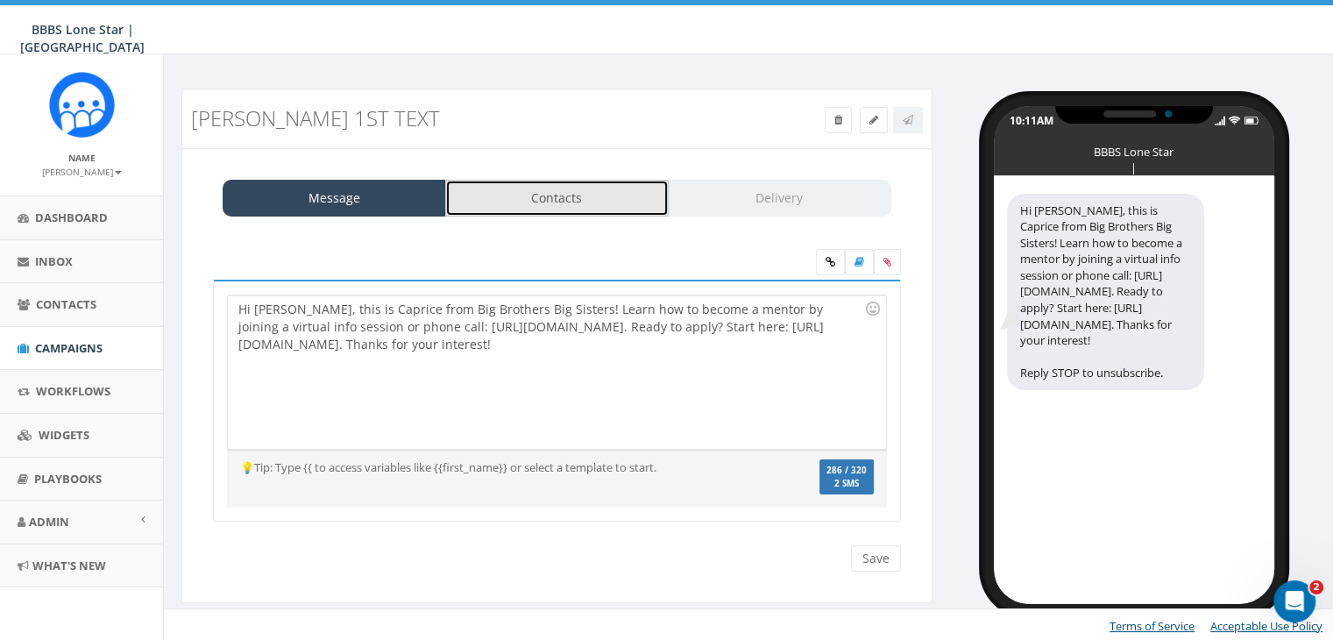
click at [537, 187] on link "Contacts" at bounding box center [557, 198] width 224 height 37
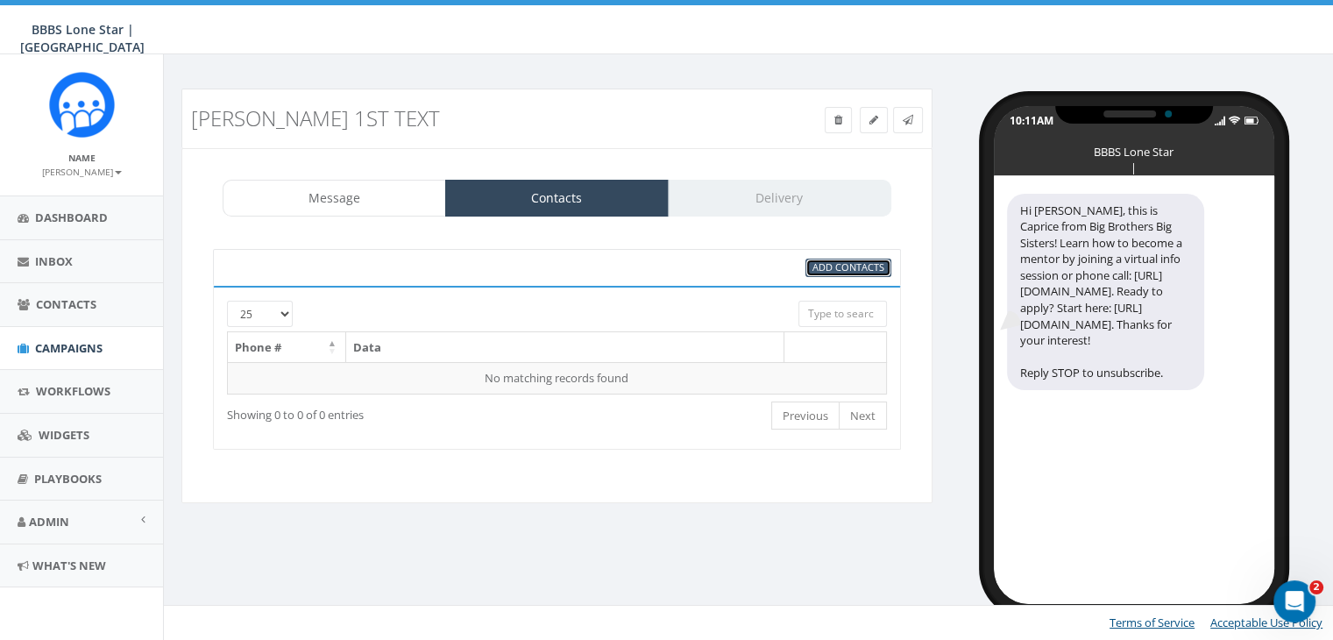
click at [845, 264] on span "Add Contacts" at bounding box center [849, 266] width 72 height 13
select select
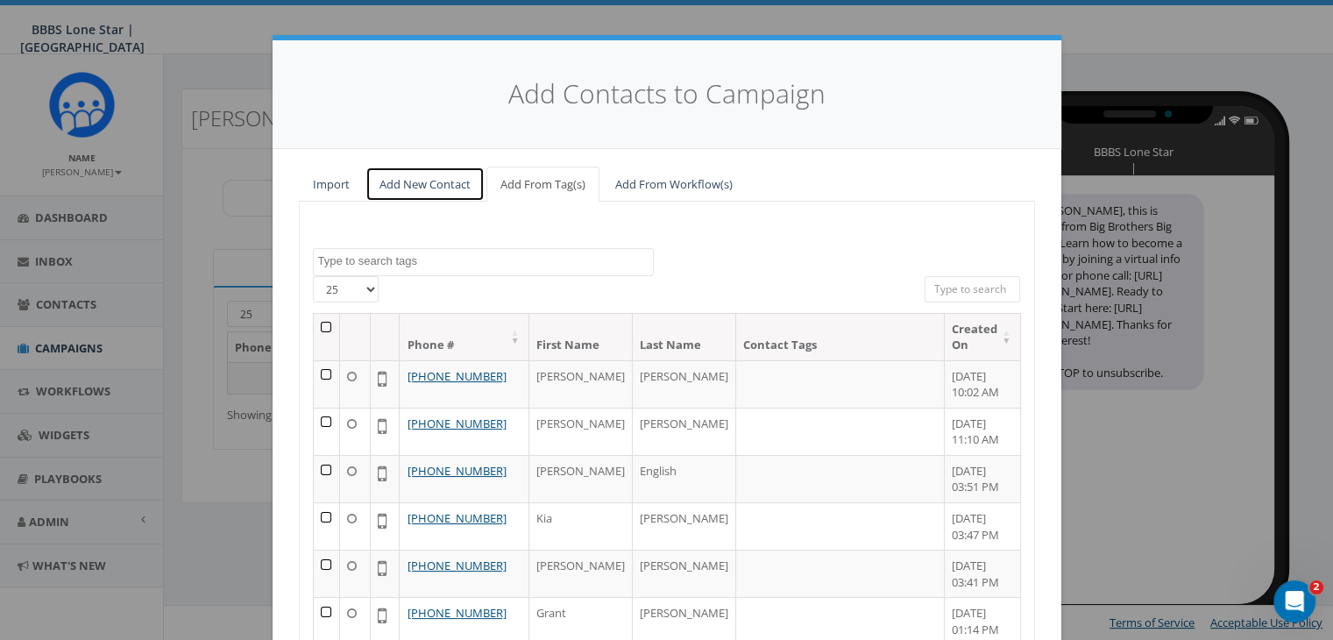
click at [428, 178] on link "Add New Contact" at bounding box center [425, 185] width 119 height 36
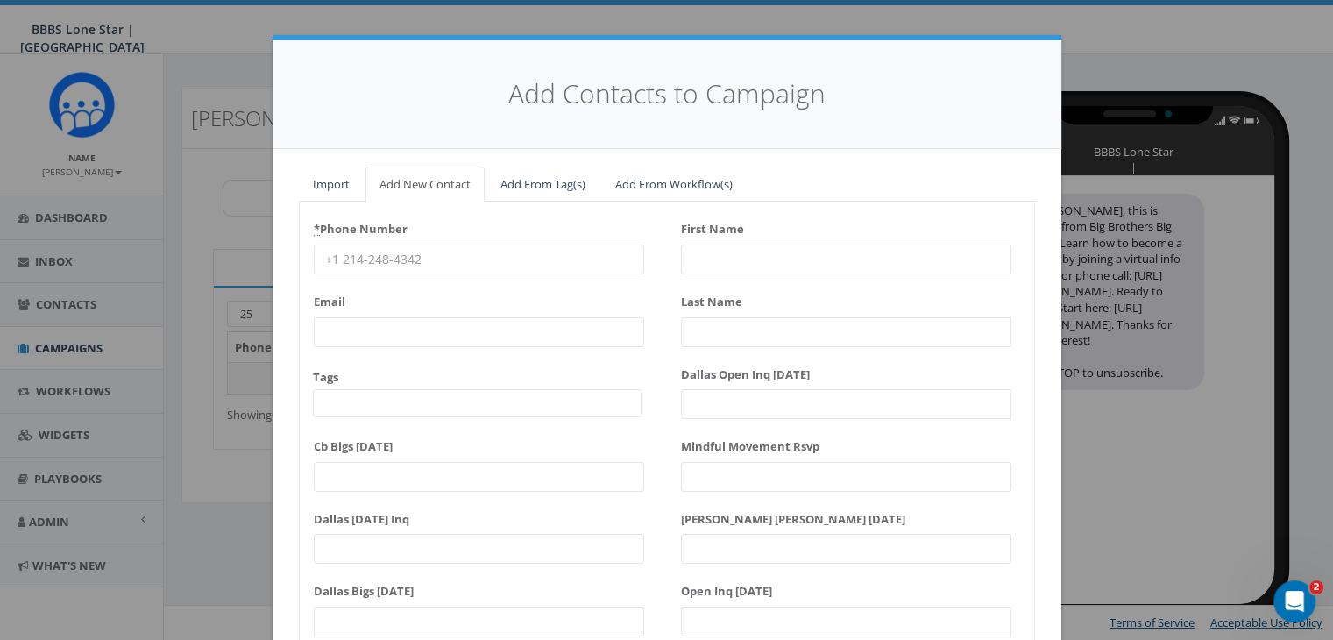
click at [323, 251] on input "* Phone Number" at bounding box center [479, 260] width 331 height 30
paste input "469-724-0555"
type input "469-724-0555"
click at [763, 260] on input "First Name" at bounding box center [846, 260] width 331 height 30
type input "Gr"
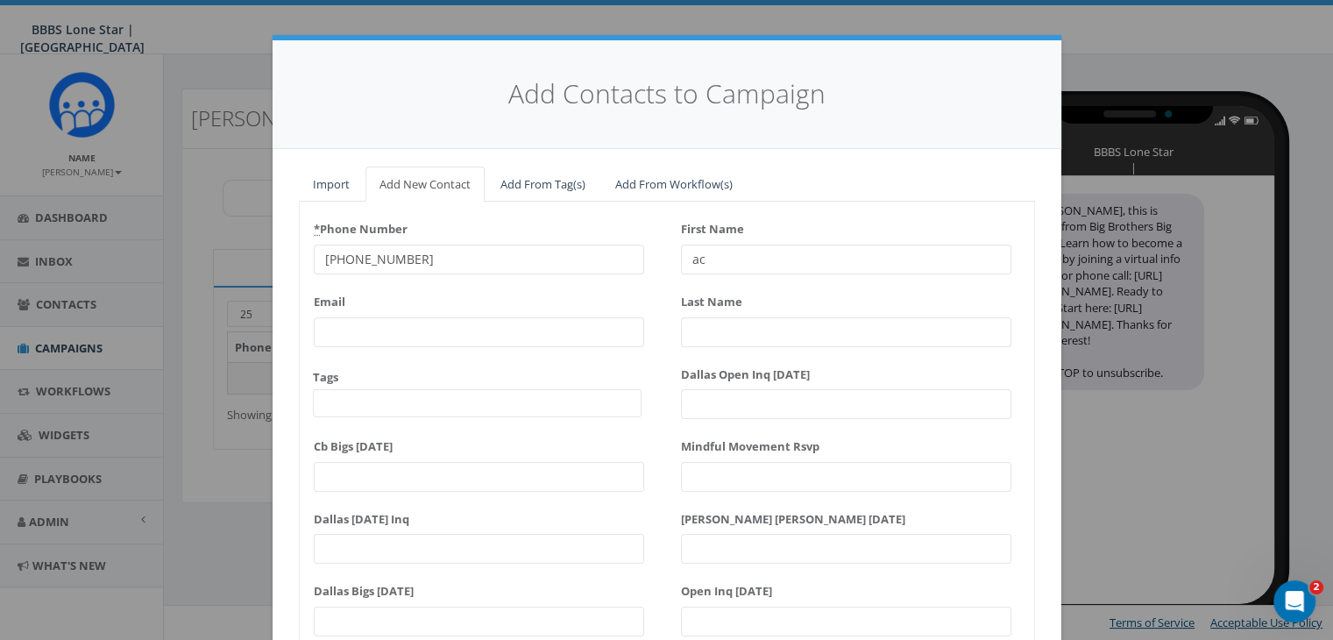
type input "a"
type input "Grace"
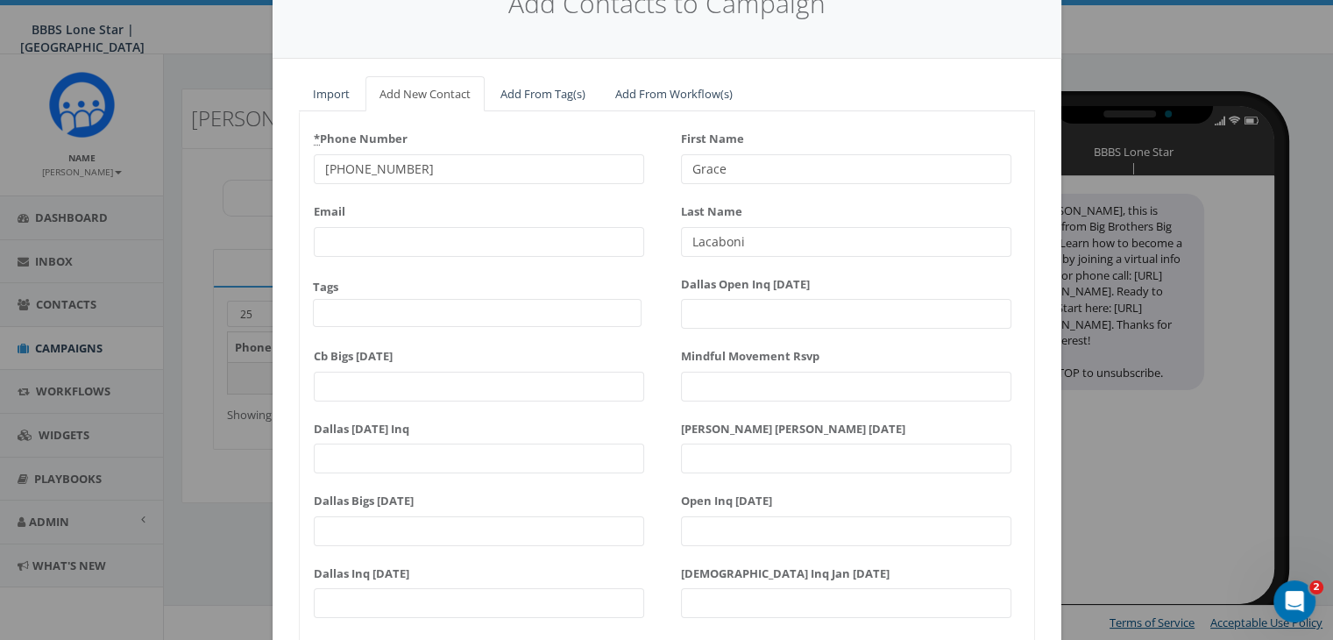
scroll to position [223, 0]
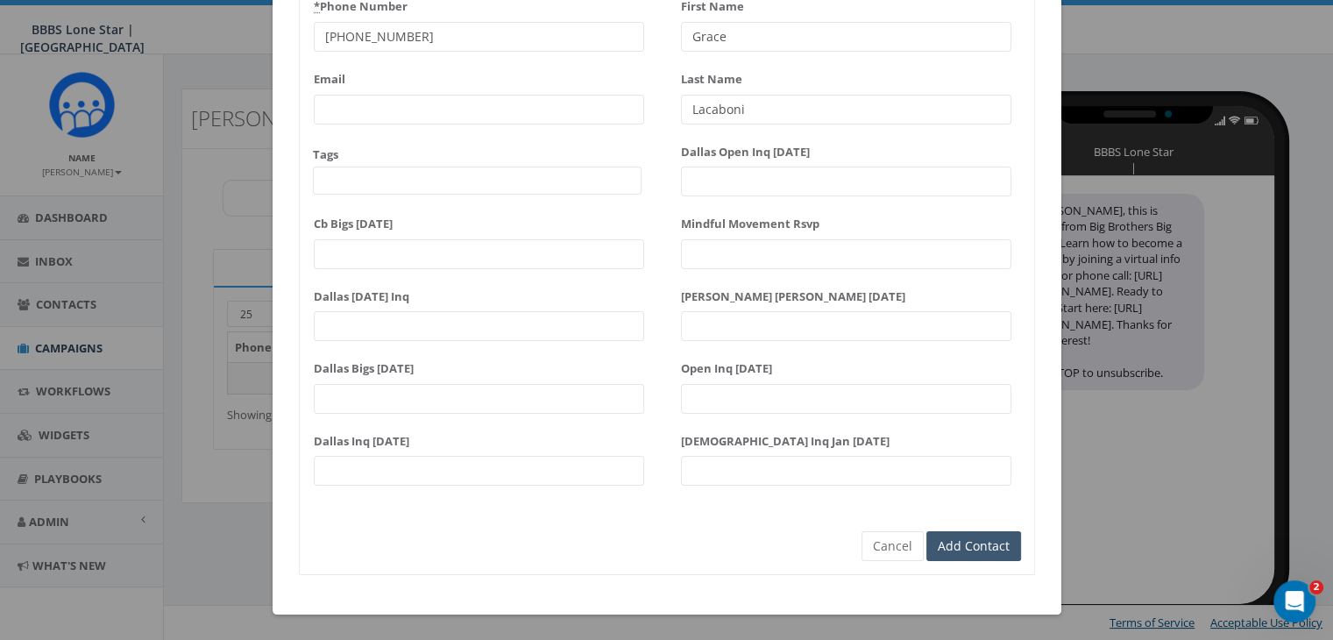
type input "Lacaboni"
click at [988, 545] on input "Add Contact" at bounding box center [974, 546] width 95 height 30
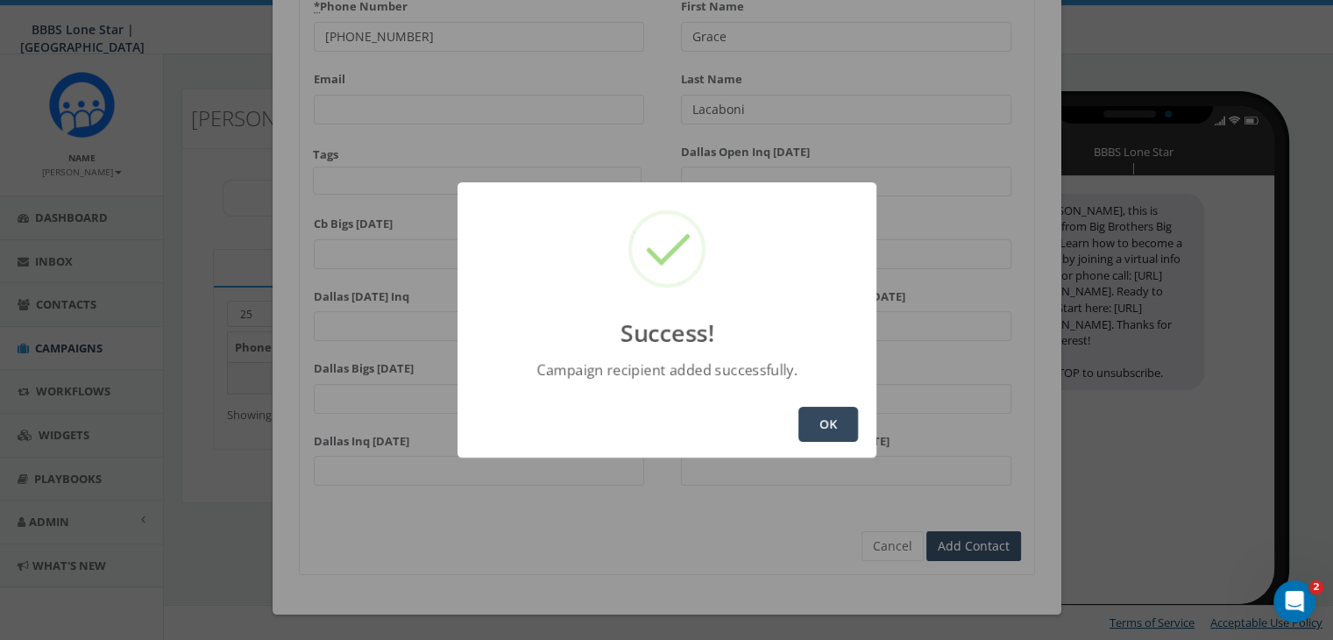
click at [830, 416] on button "OK" at bounding box center [829, 424] width 60 height 35
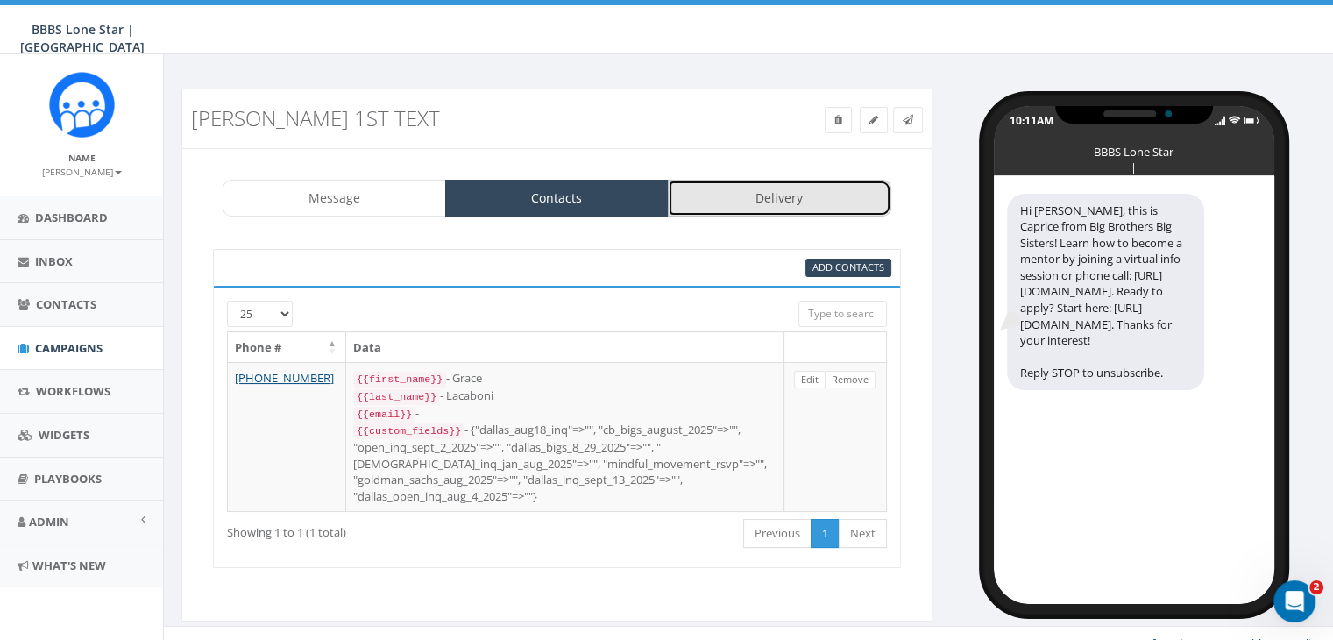
click at [793, 198] on link "Delivery" at bounding box center [780, 198] width 224 height 37
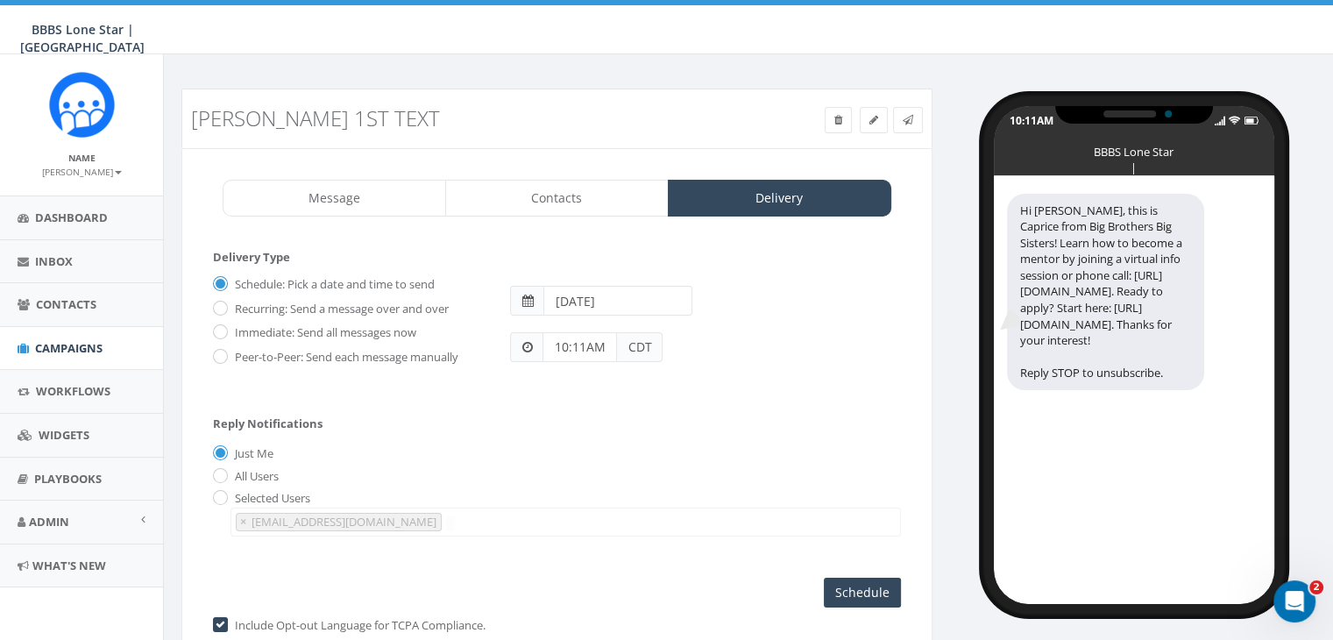
click at [231, 327] on label "Immediate: Send all messages now" at bounding box center [324, 333] width 186 height 18
click at [224, 328] on input "Immediate: Send all messages now" at bounding box center [218, 333] width 11 height 11
radio input "true"
click at [859, 584] on input "Send Now" at bounding box center [860, 593] width 82 height 30
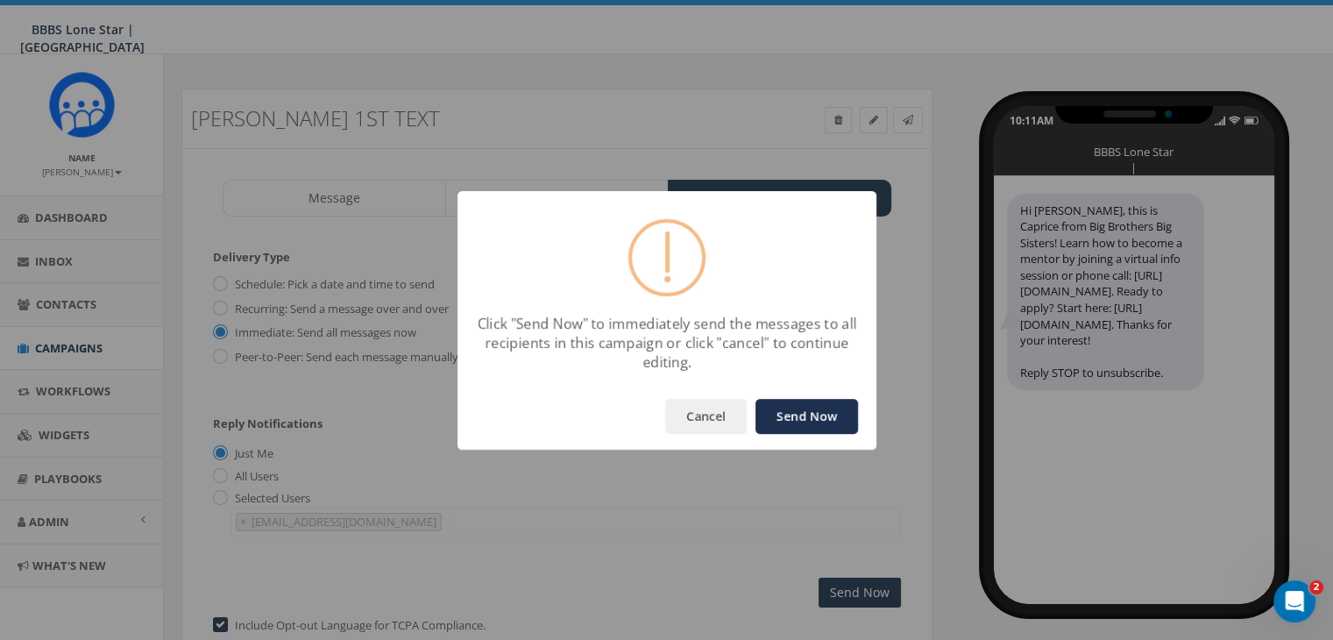
click at [817, 402] on button "Send Now" at bounding box center [807, 416] width 103 height 35
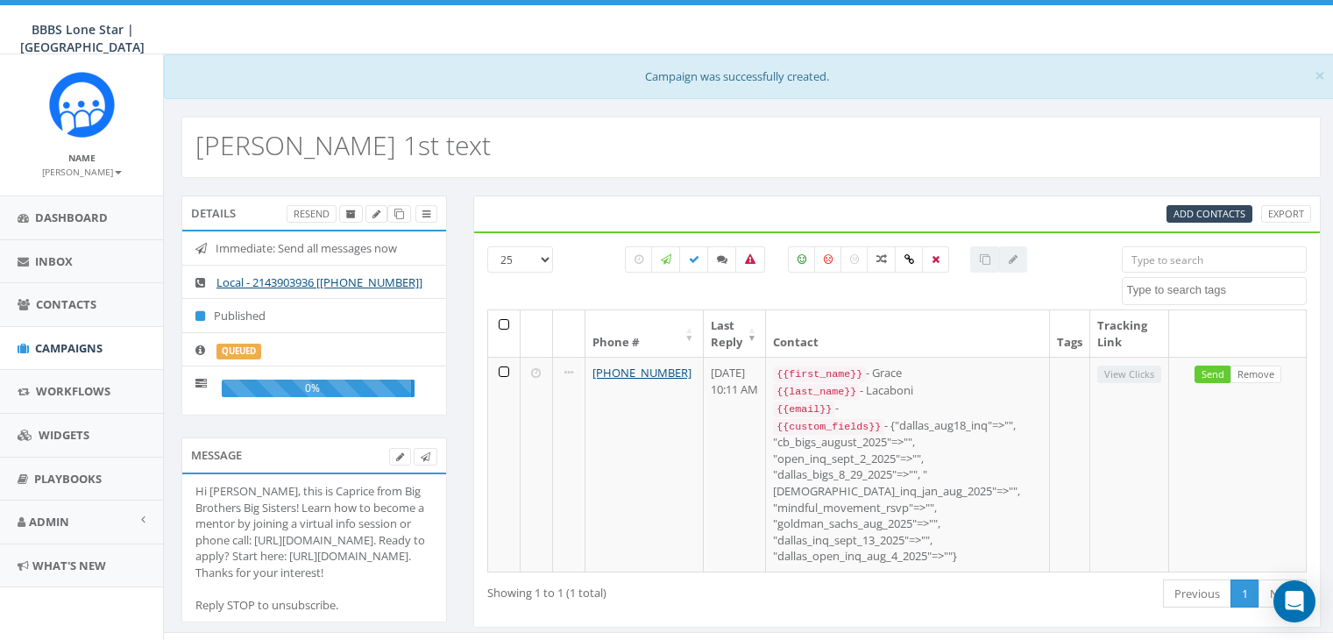
select select
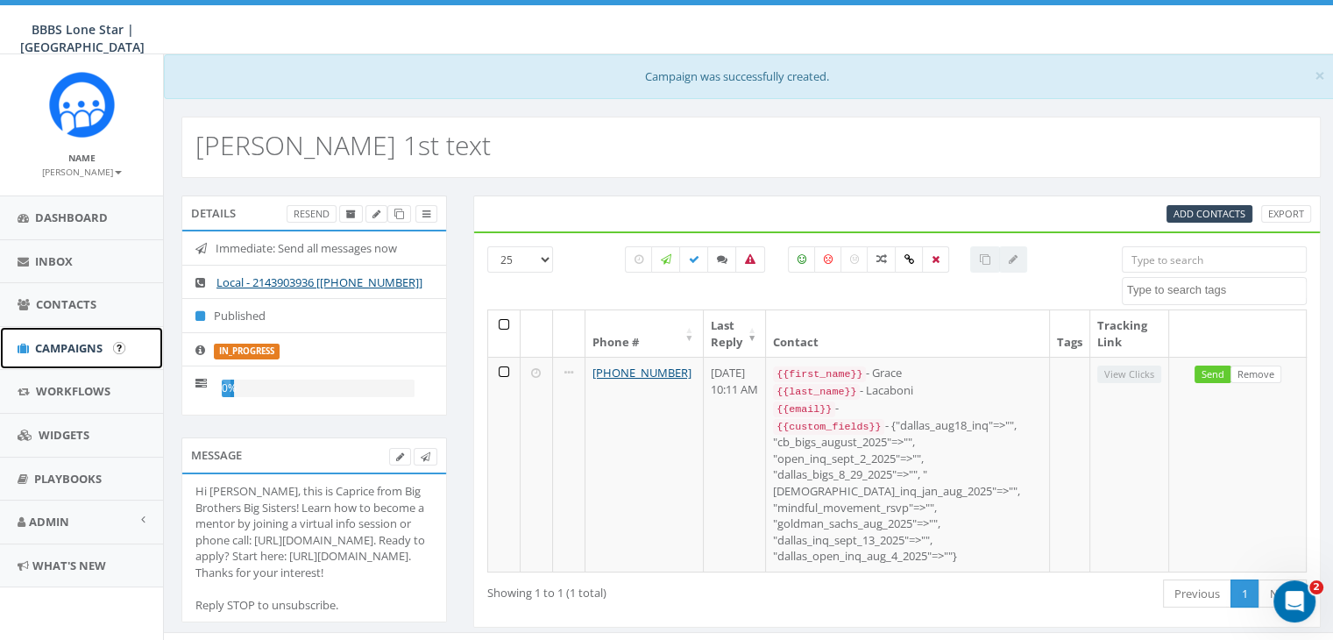
click at [68, 344] on span "Campaigns" at bounding box center [69, 348] width 68 height 16
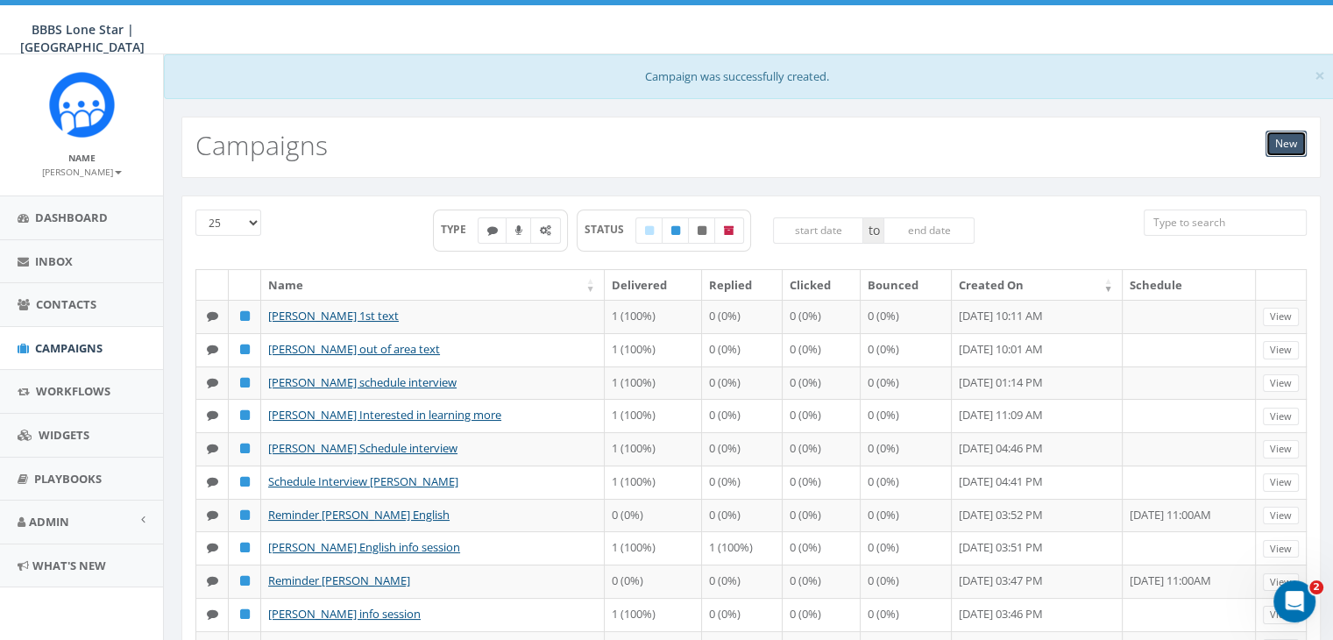
click at [1287, 140] on link "New" at bounding box center [1286, 144] width 41 height 26
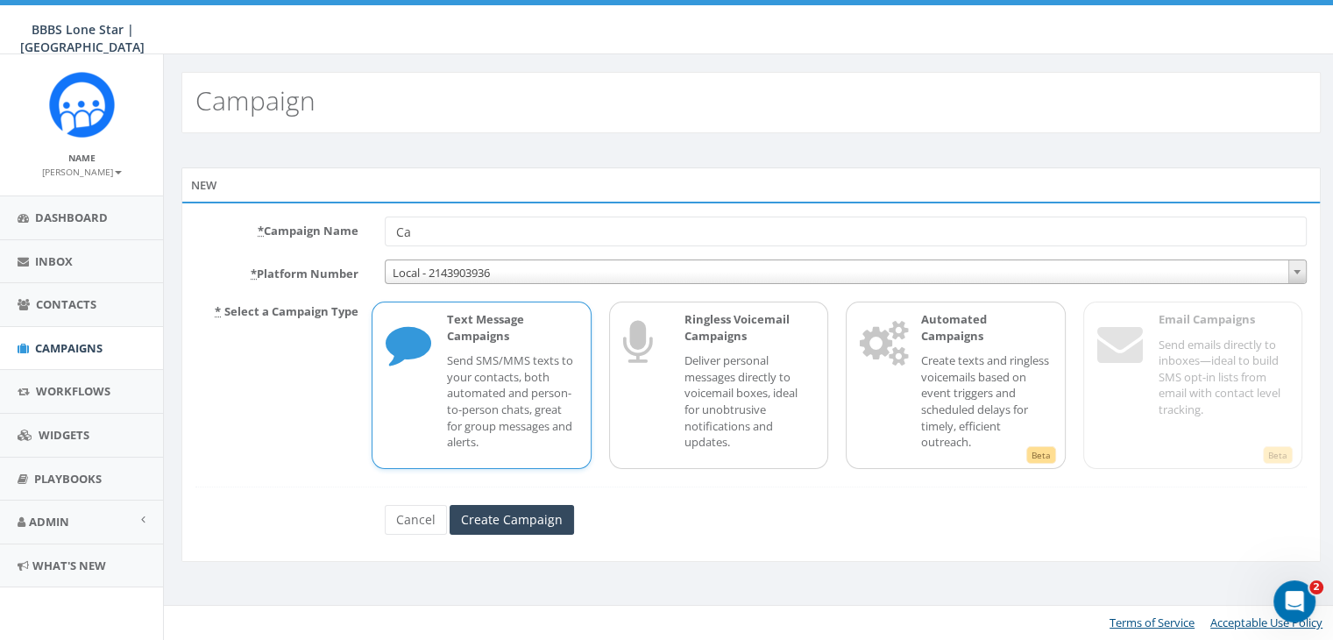
type input "C"
click at [432, 232] on input "Gracew Lacaboni 3 day text" at bounding box center [846, 232] width 922 height 30
type input "[PERSON_NAME] 3 day text"
click at [504, 386] on p "Send SMS/MMS texts to your contacts, both automated and person-to-person chats,…" at bounding box center [512, 400] width 130 height 97
click at [509, 516] on input "Create Campaign" at bounding box center [512, 520] width 124 height 30
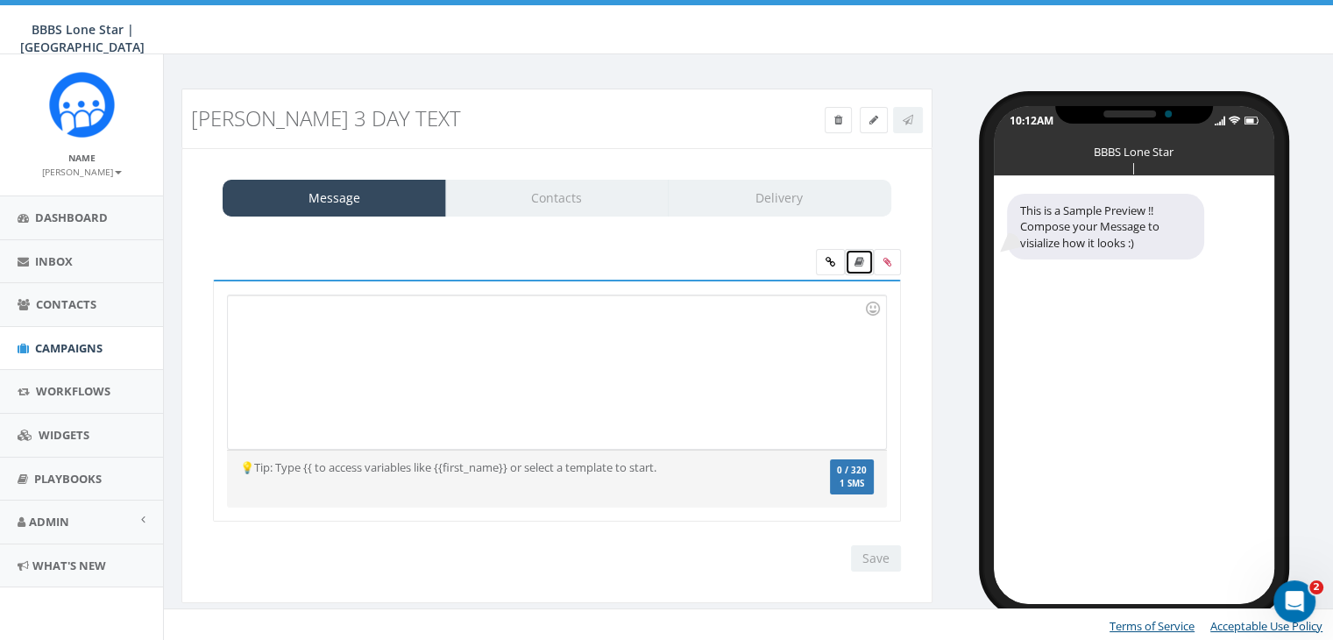
click at [858, 264] on icon at bounding box center [860, 262] width 10 height 11
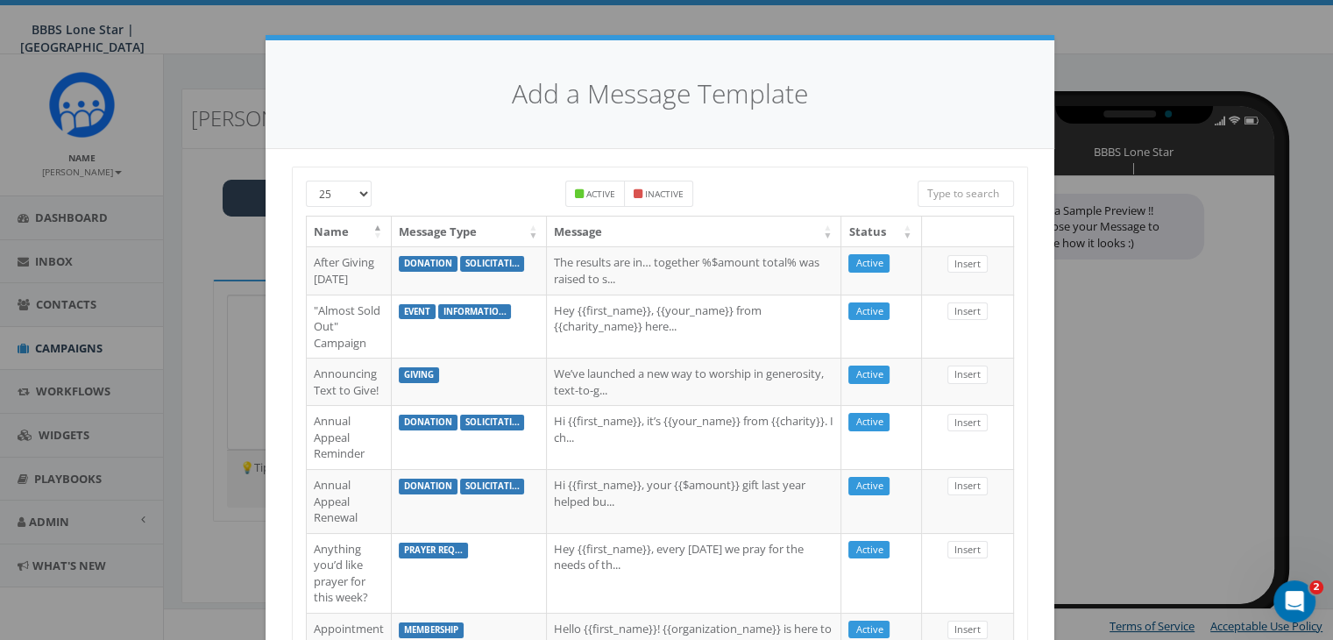
click at [939, 192] on input "search" at bounding box center [966, 194] width 96 height 26
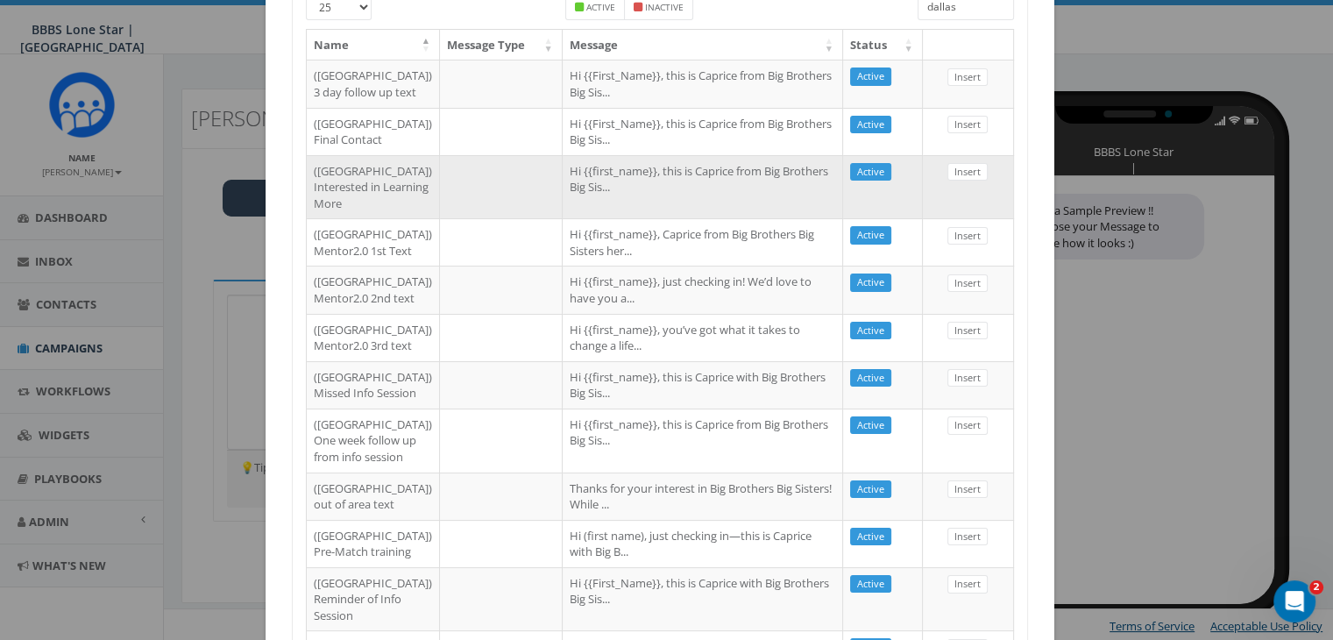
scroll to position [175, 0]
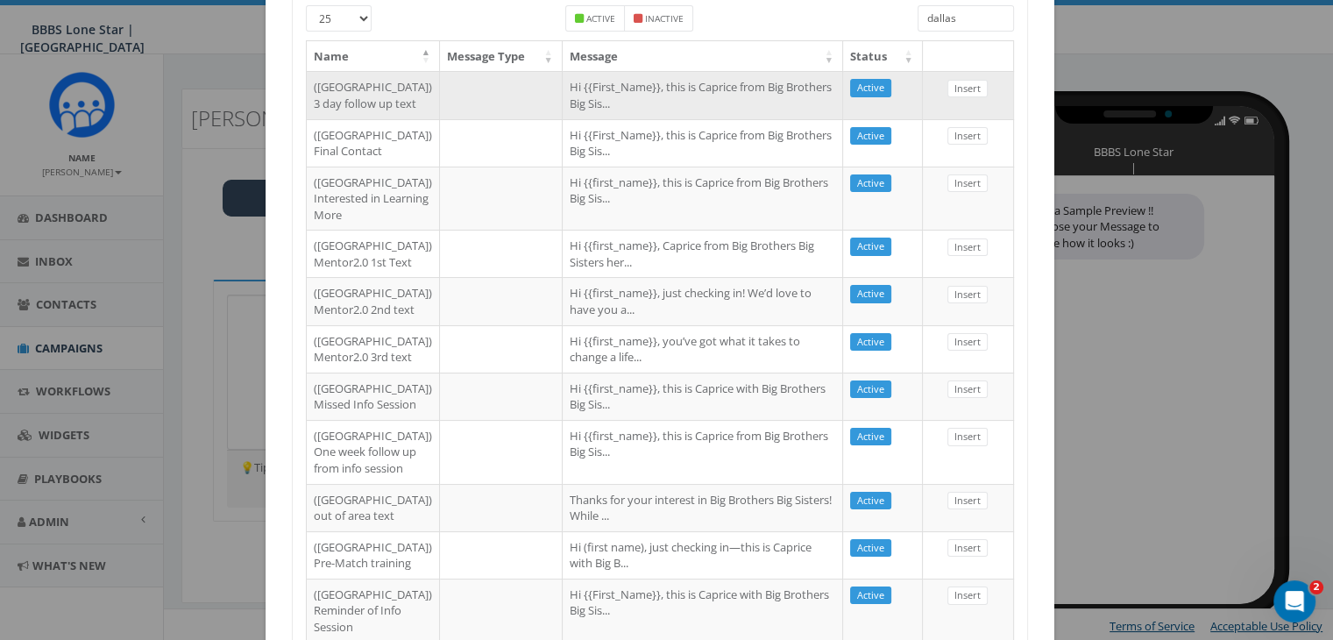
type input "dallas"
click at [643, 103] on td "Hi {{First_Name}}, this is Caprice from Big Brothers Big Sis..." at bounding box center [703, 94] width 281 height 47
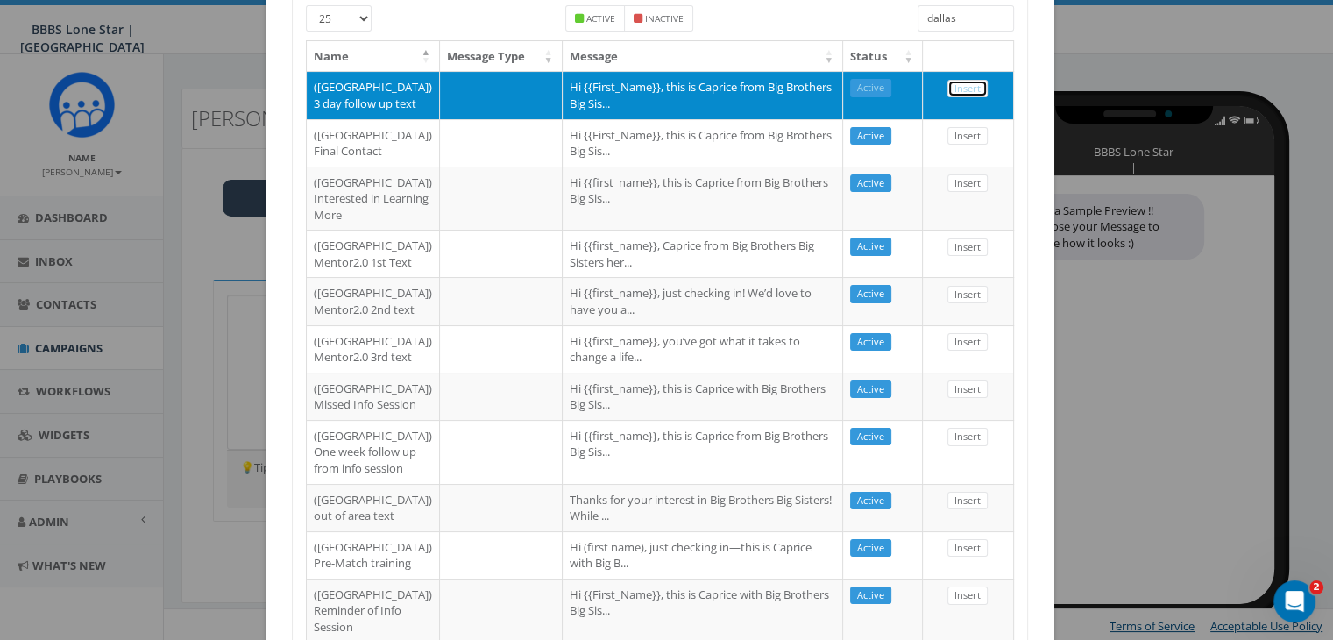
click at [957, 89] on link "Insert" at bounding box center [968, 89] width 40 height 18
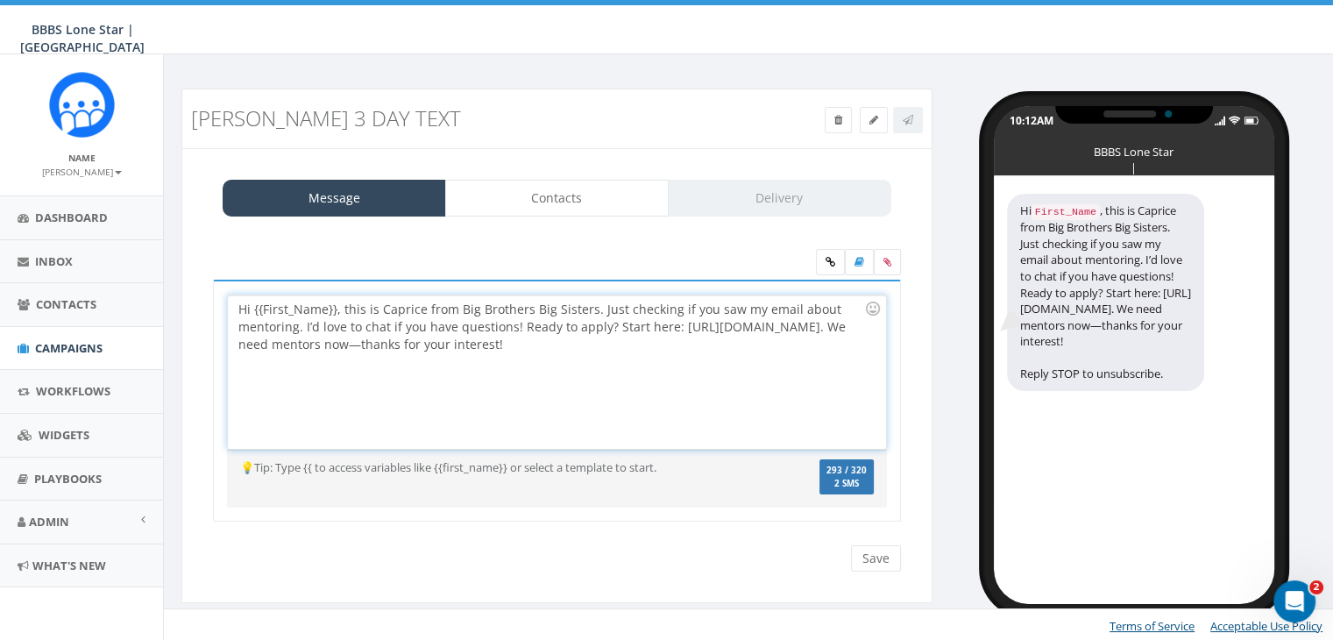
click at [334, 300] on div "Hi {{First_Name}}, this is Caprice from Big Brothers Big Sisters. Just checking…" at bounding box center [557, 371] width 658 height 153
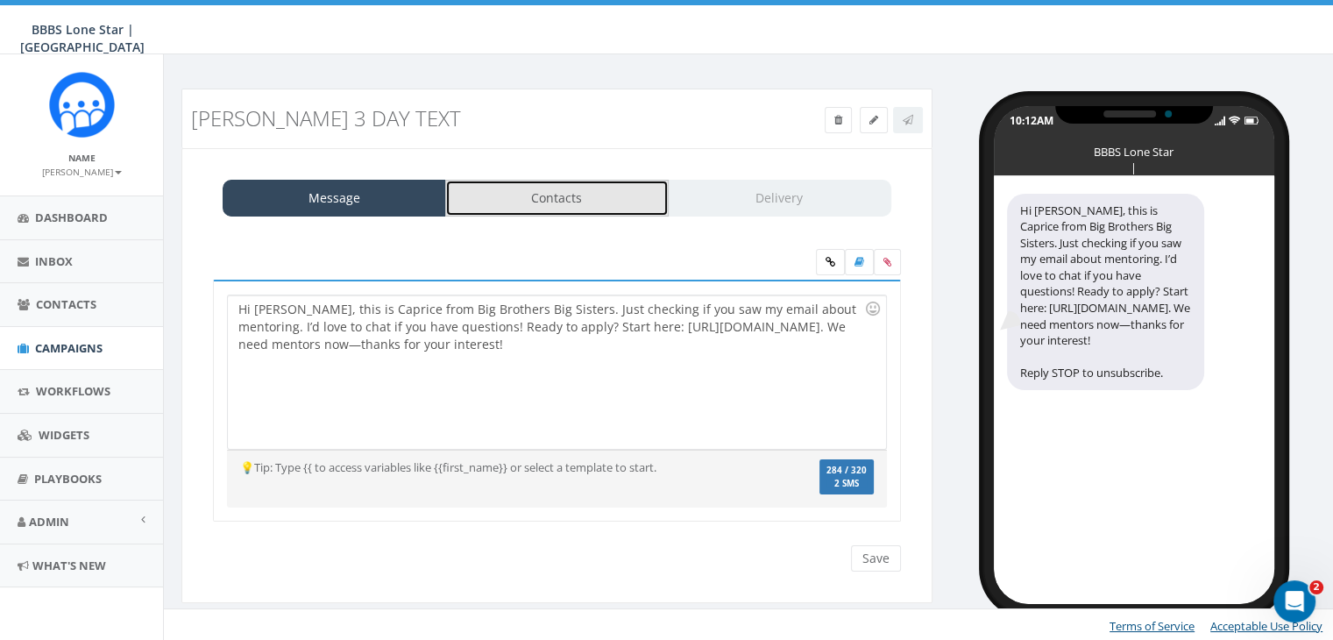
click at [547, 192] on link "Contacts" at bounding box center [557, 198] width 224 height 37
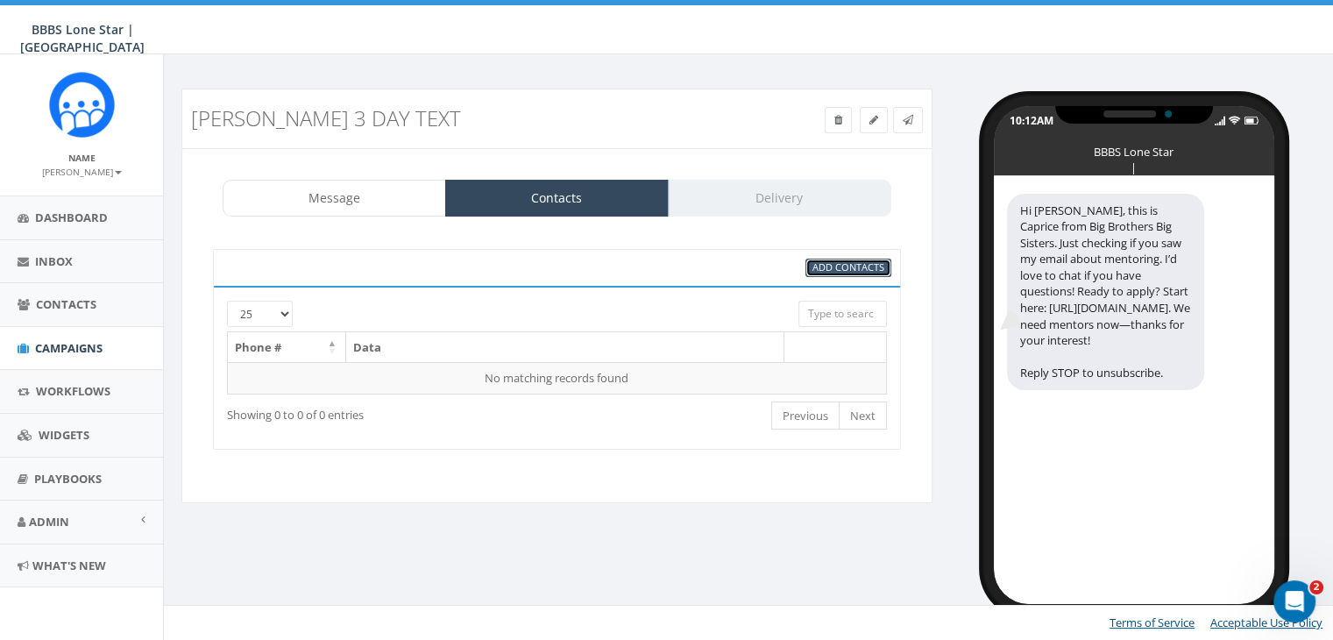
click at [838, 264] on span "Add Contacts" at bounding box center [849, 266] width 72 height 13
select select
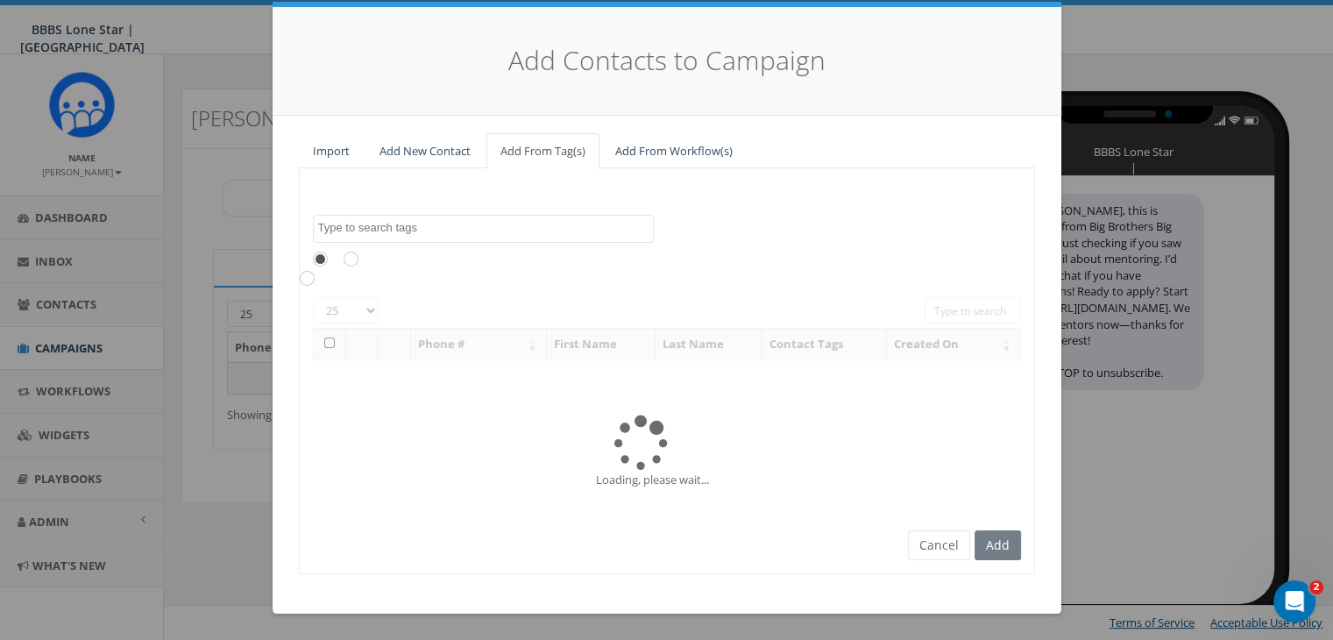
scroll to position [0, 0]
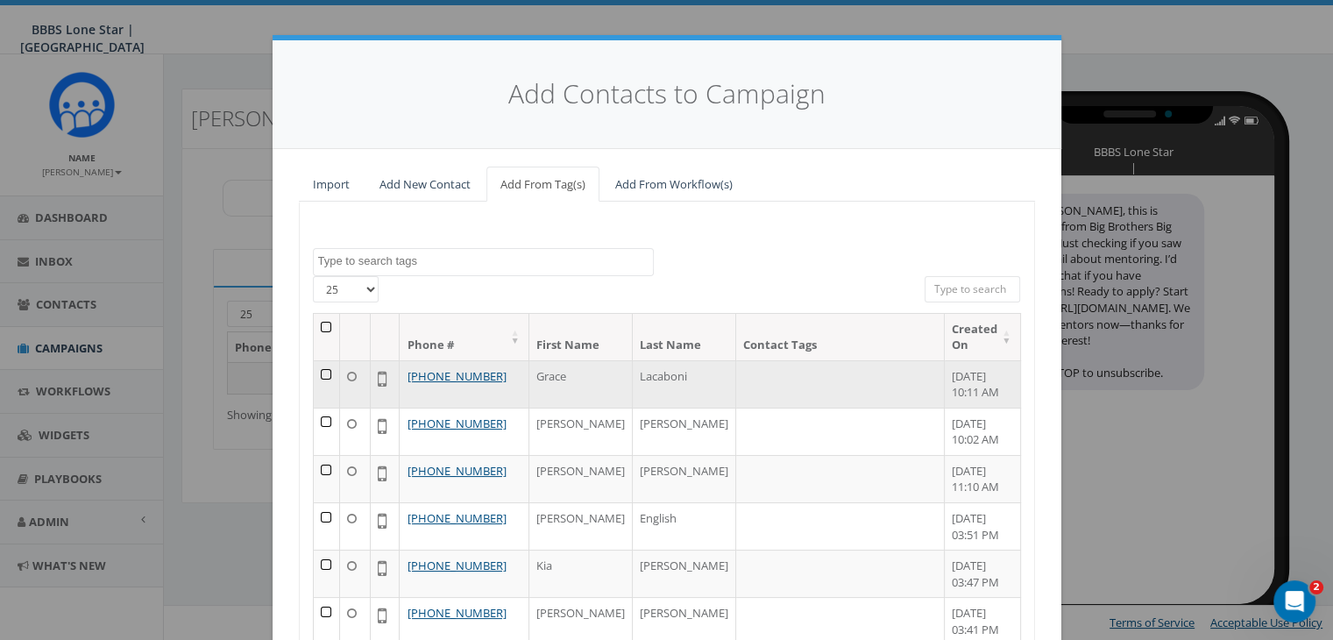
click at [321, 369] on td at bounding box center [327, 383] width 27 height 47
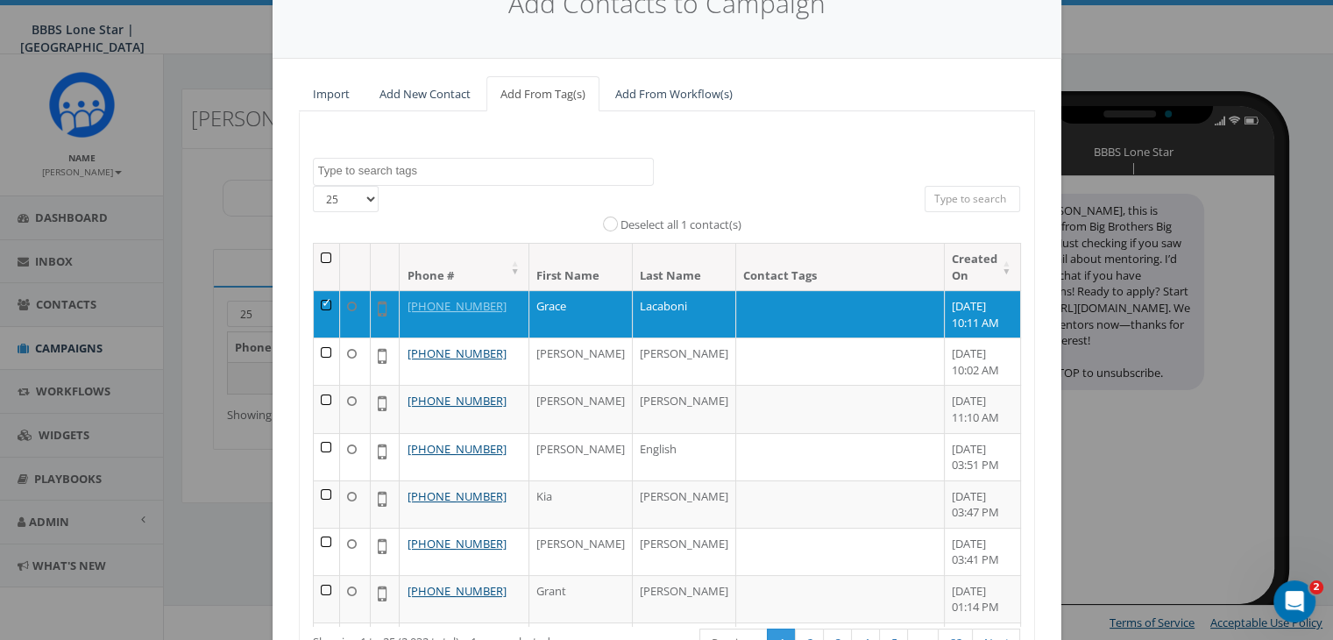
scroll to position [221, 0]
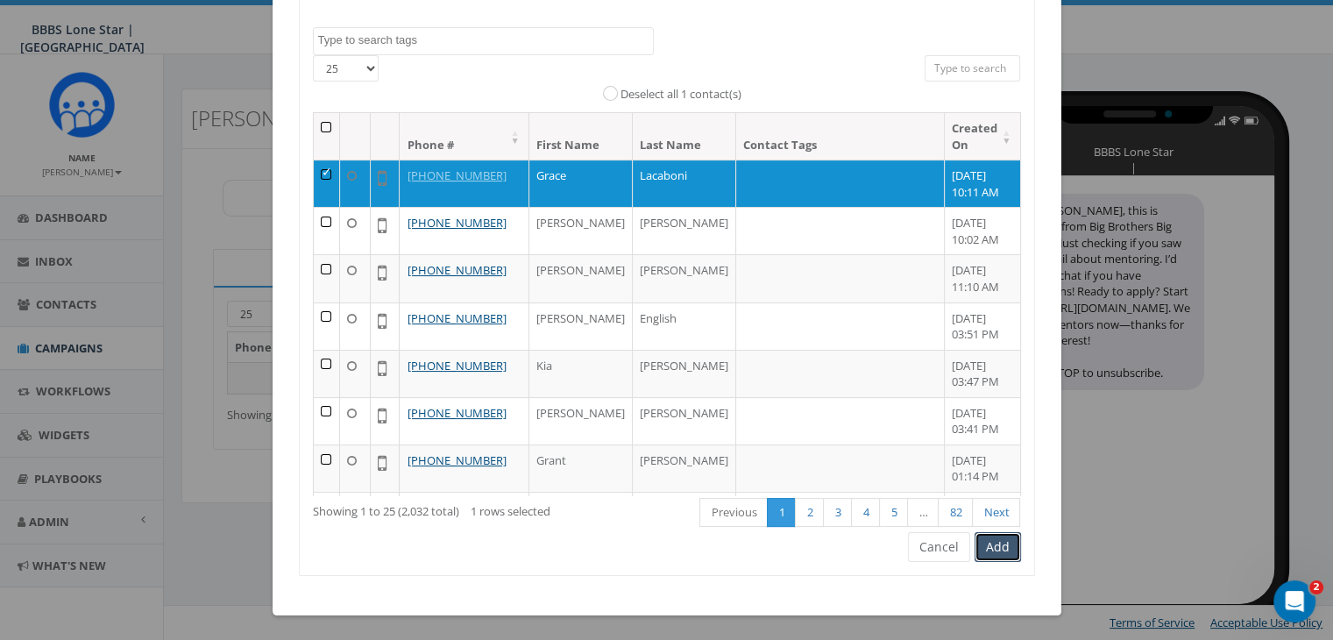
click at [996, 544] on button "Add" at bounding box center [998, 547] width 46 height 30
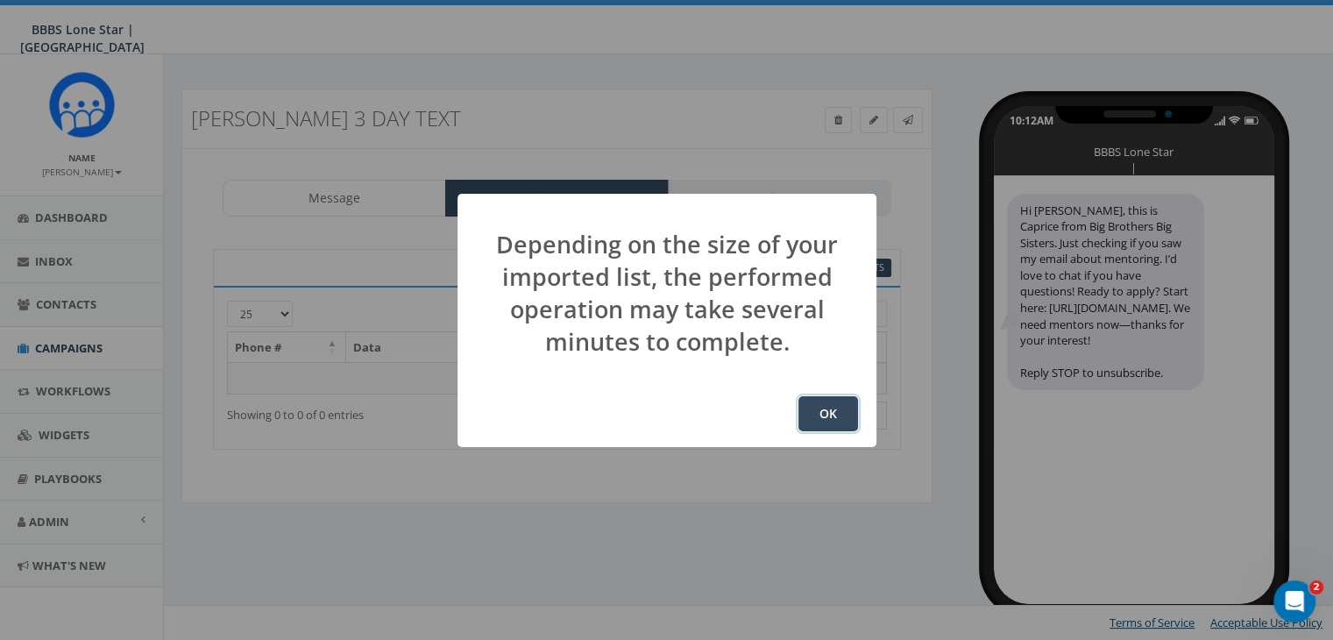
click at [826, 409] on button "OK" at bounding box center [829, 413] width 60 height 35
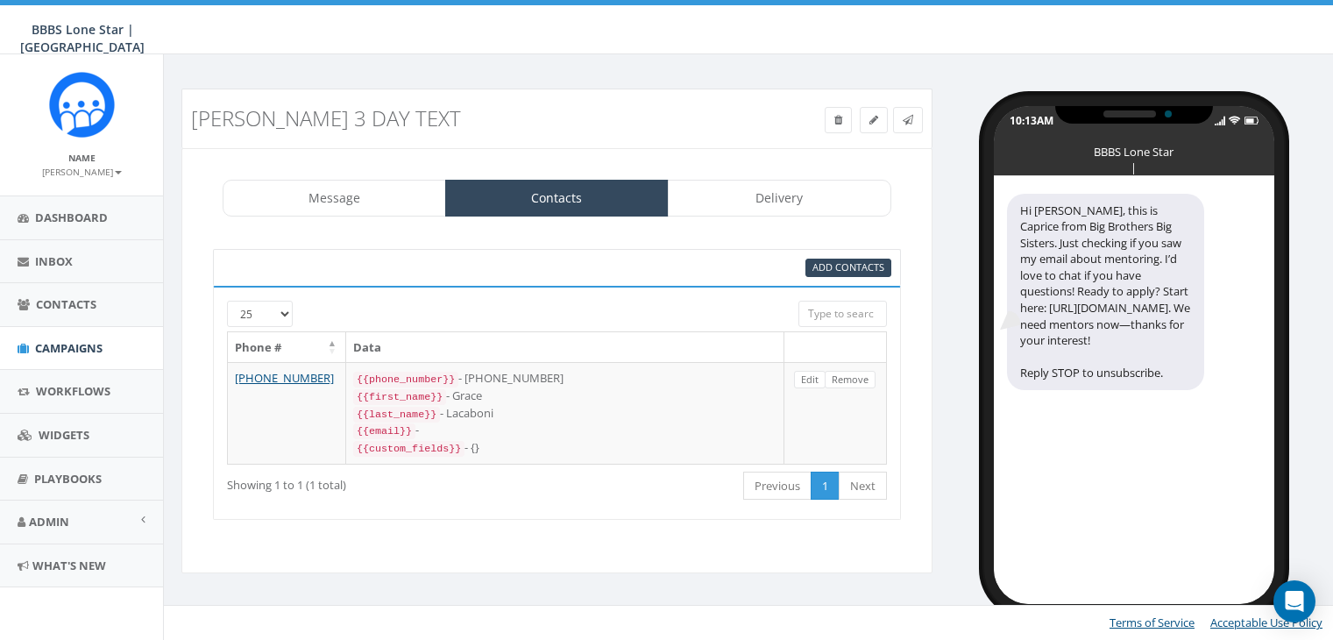
select select "1730"
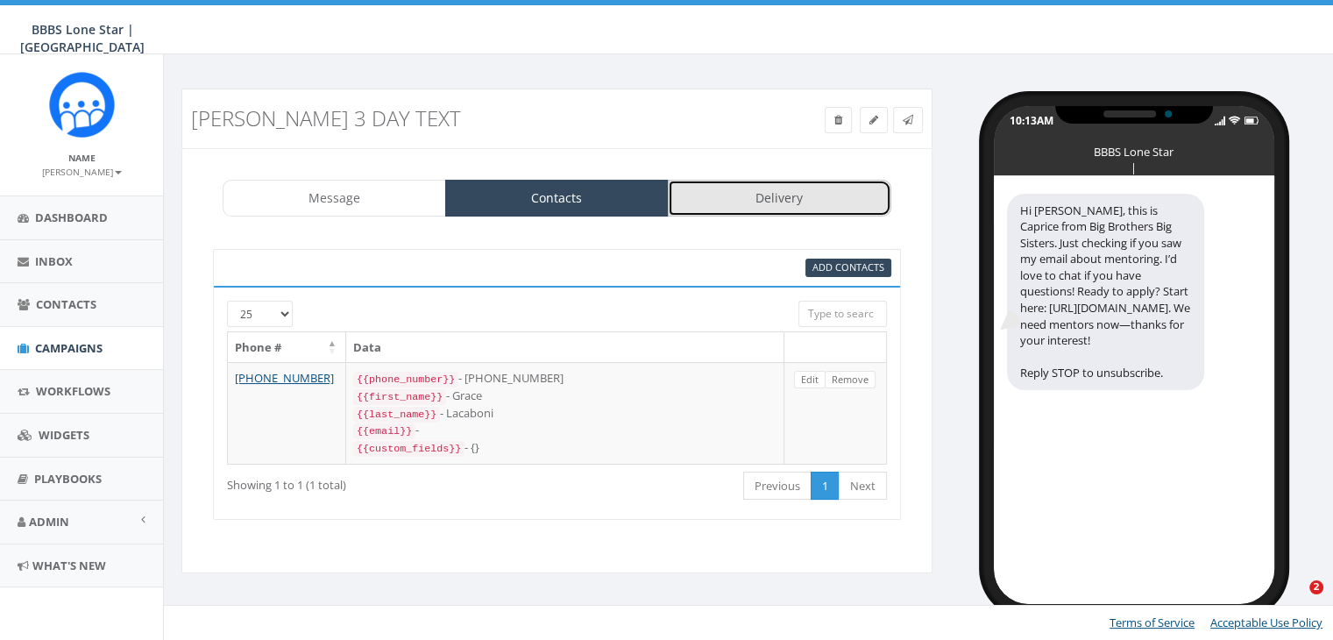
click at [803, 203] on link "Delivery" at bounding box center [780, 198] width 224 height 37
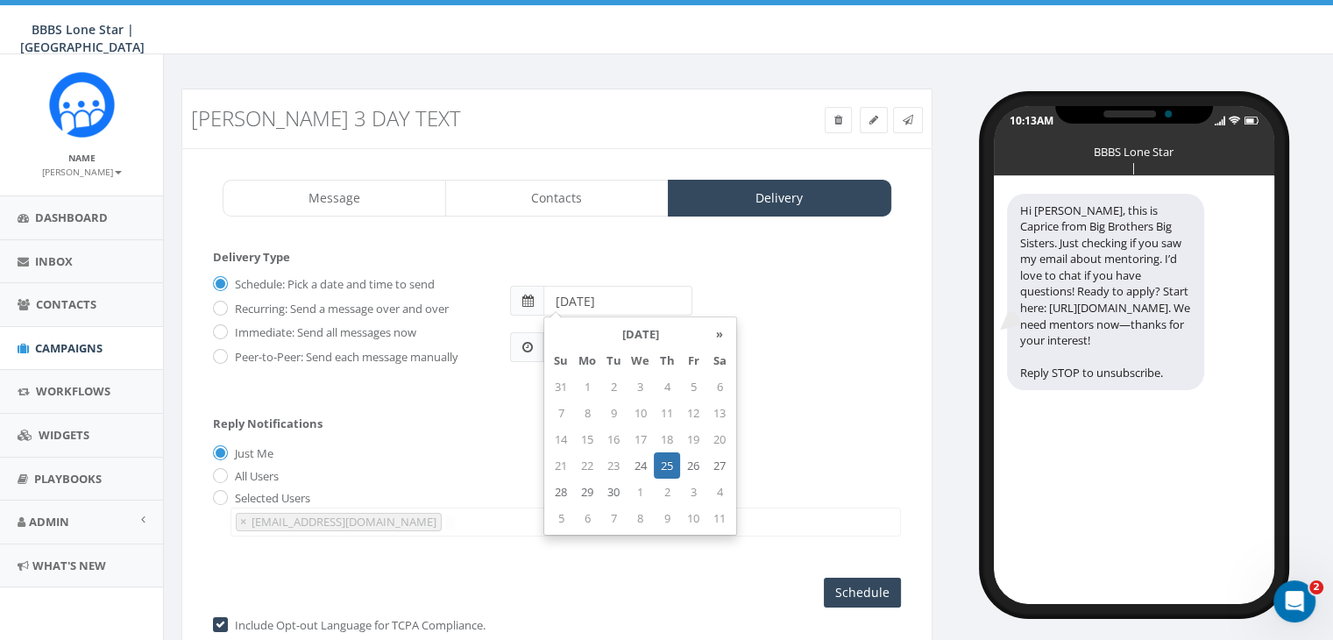
click at [628, 295] on input "[DATE]" at bounding box center [618, 301] width 149 height 30
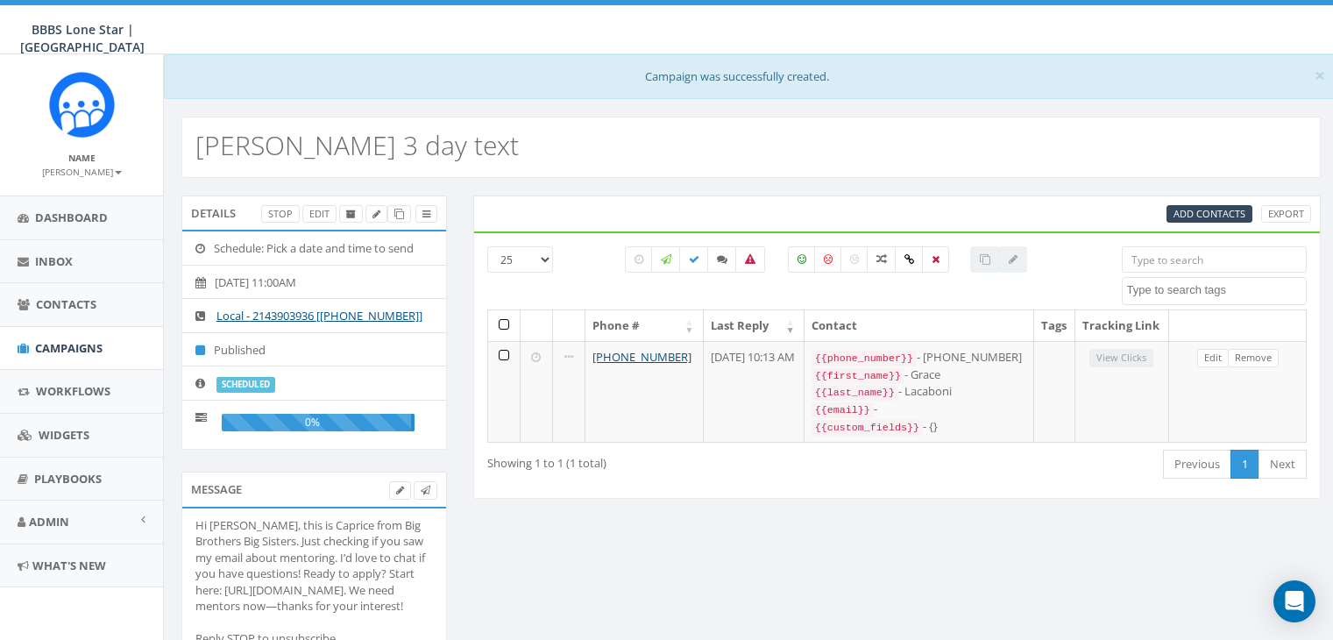
select select
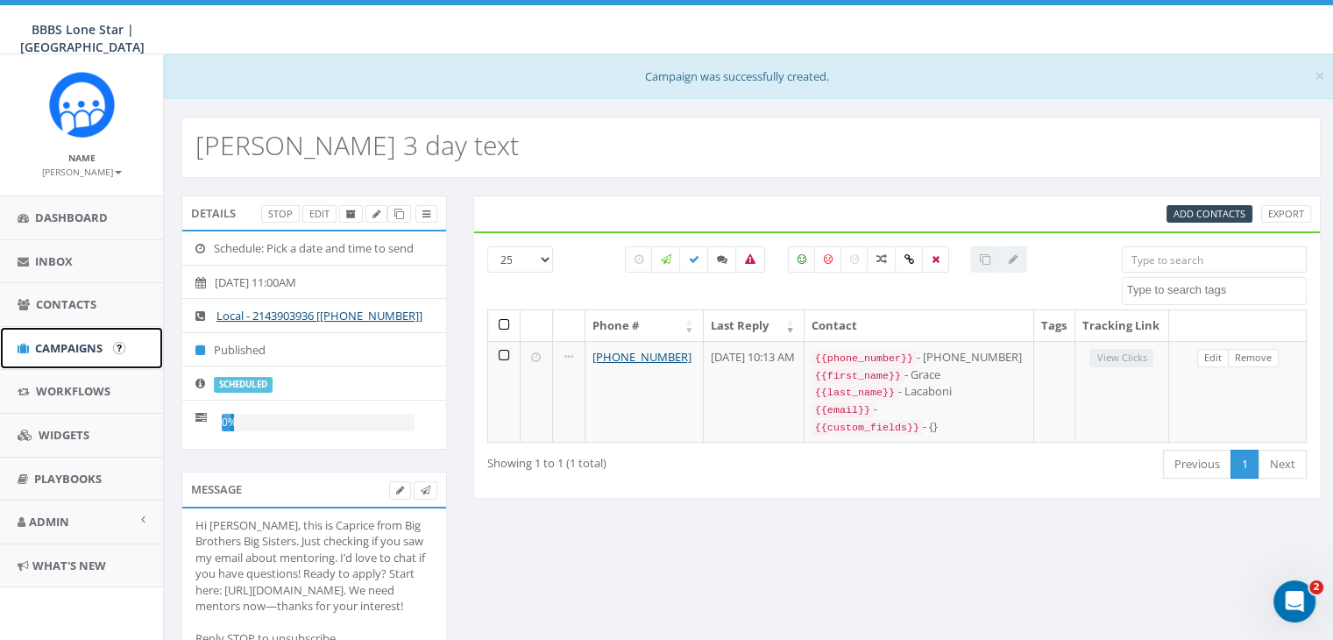
click at [54, 334] on link "Campaigns" at bounding box center [81, 348] width 163 height 43
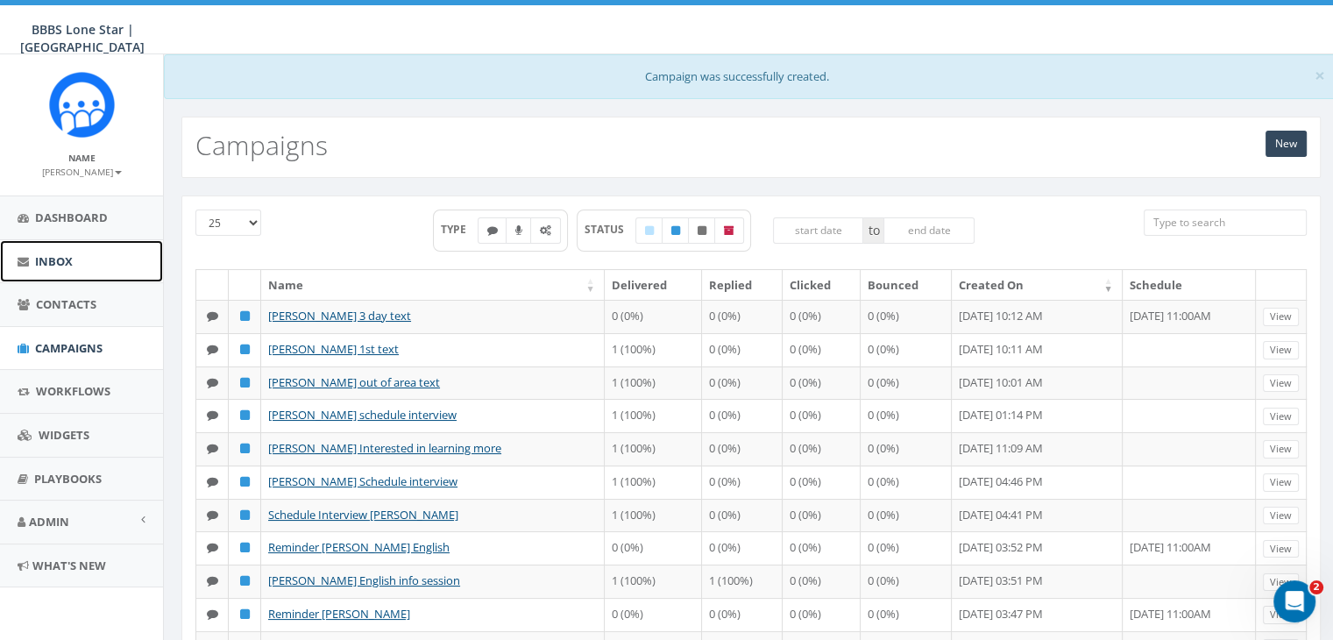
click at [38, 253] on span "Inbox" at bounding box center [54, 261] width 38 height 16
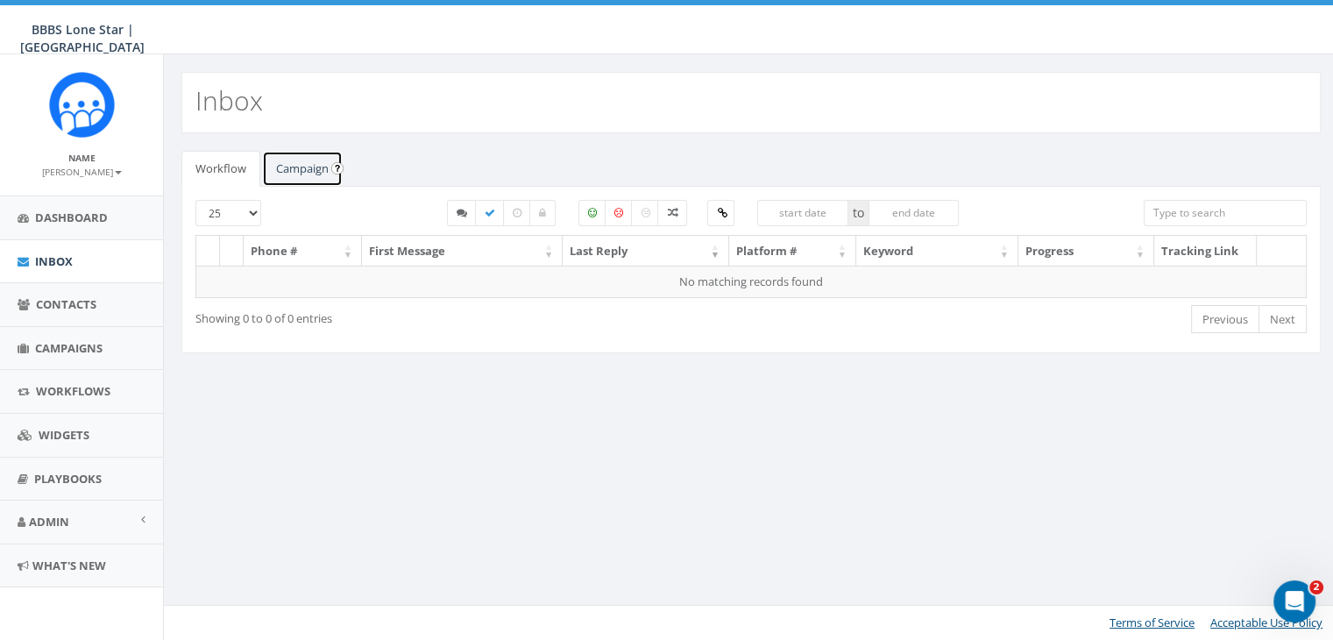
click at [314, 162] on link "Campaign" at bounding box center [302, 169] width 81 height 36
